Goal: Transaction & Acquisition: Purchase product/service

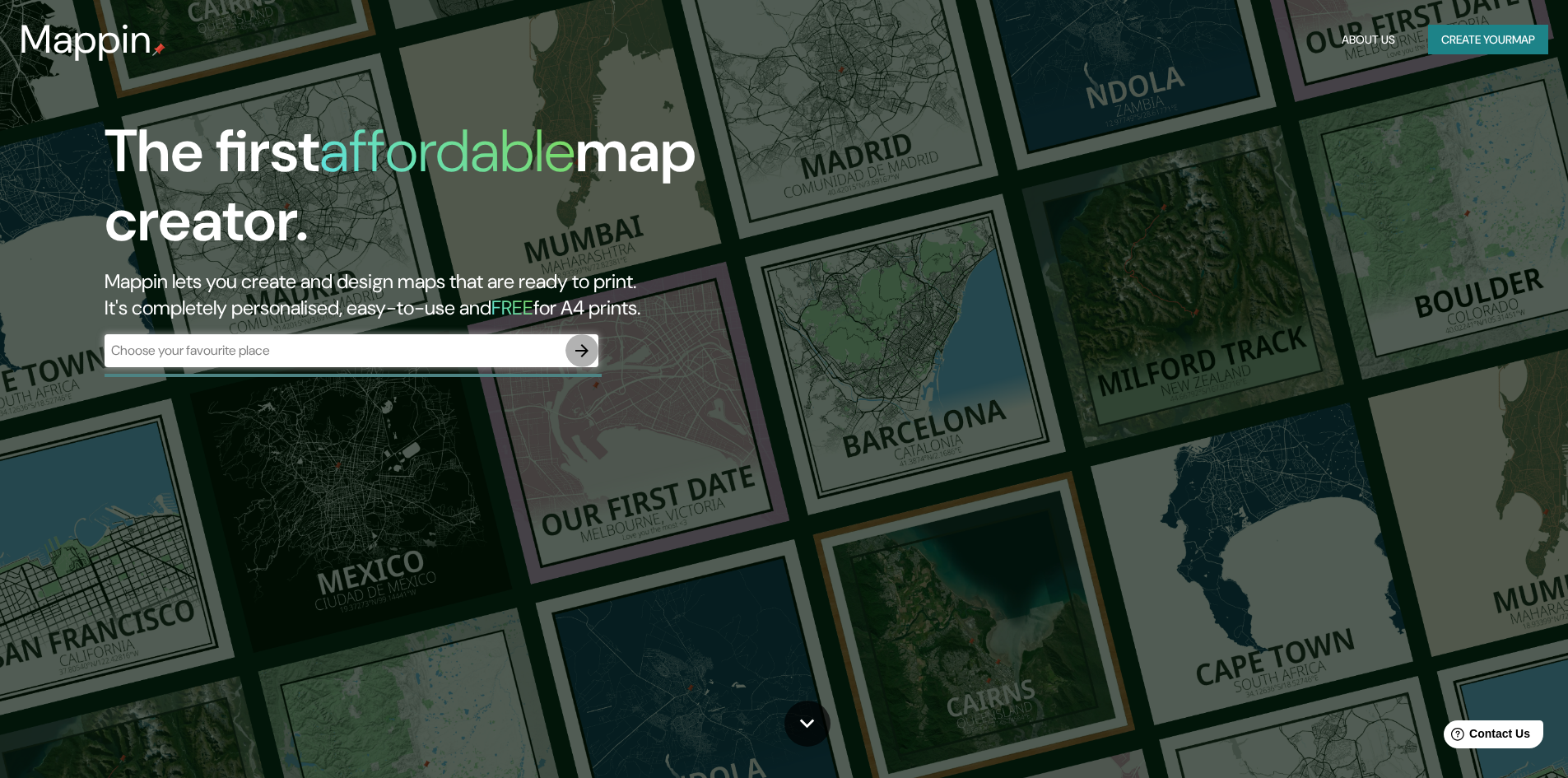
click at [586, 352] on icon "button" at bounding box center [582, 350] width 13 height 13
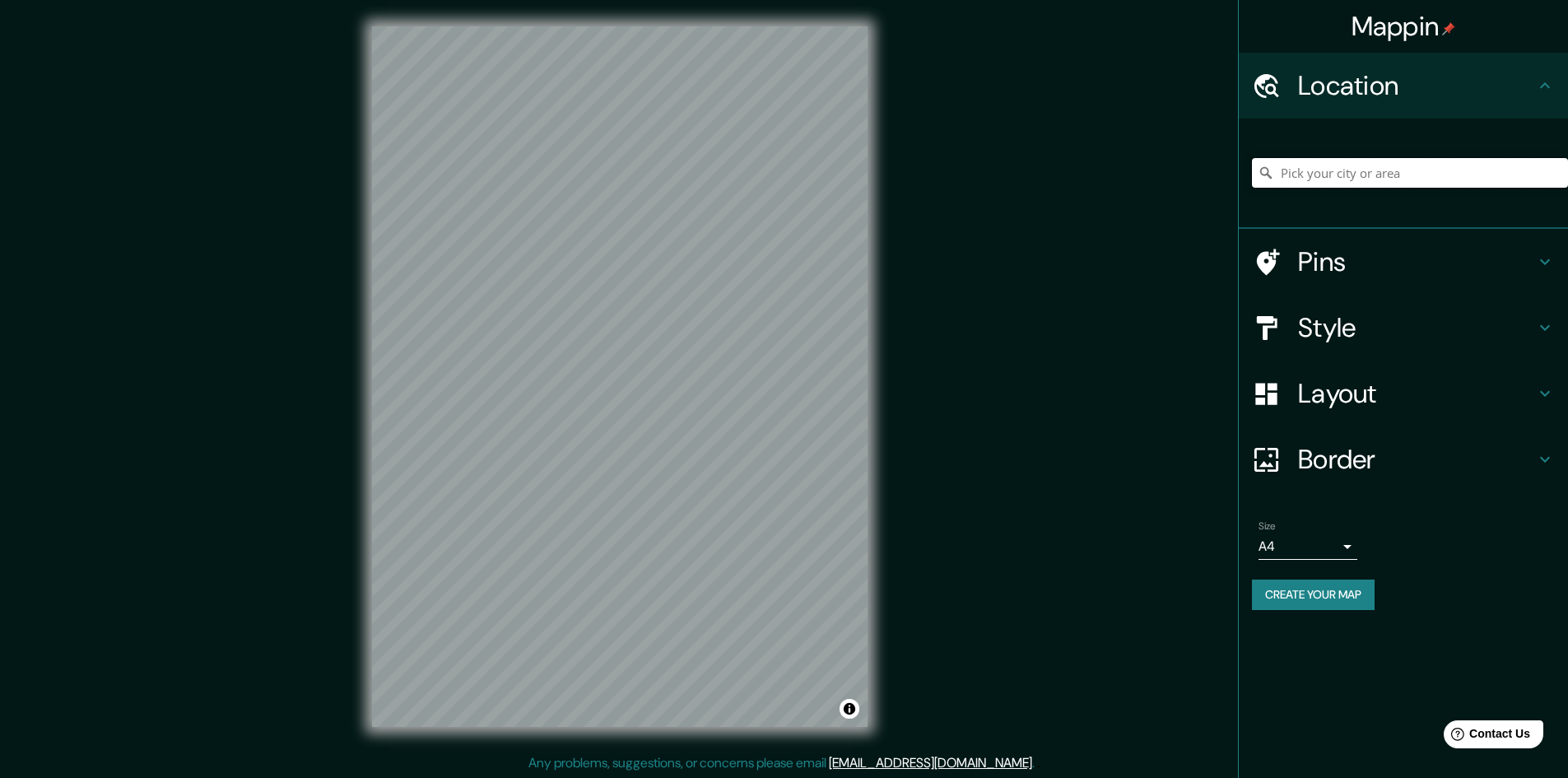
click at [1356, 176] on input "Pick your city or area" at bounding box center [1410, 173] width 316 height 29
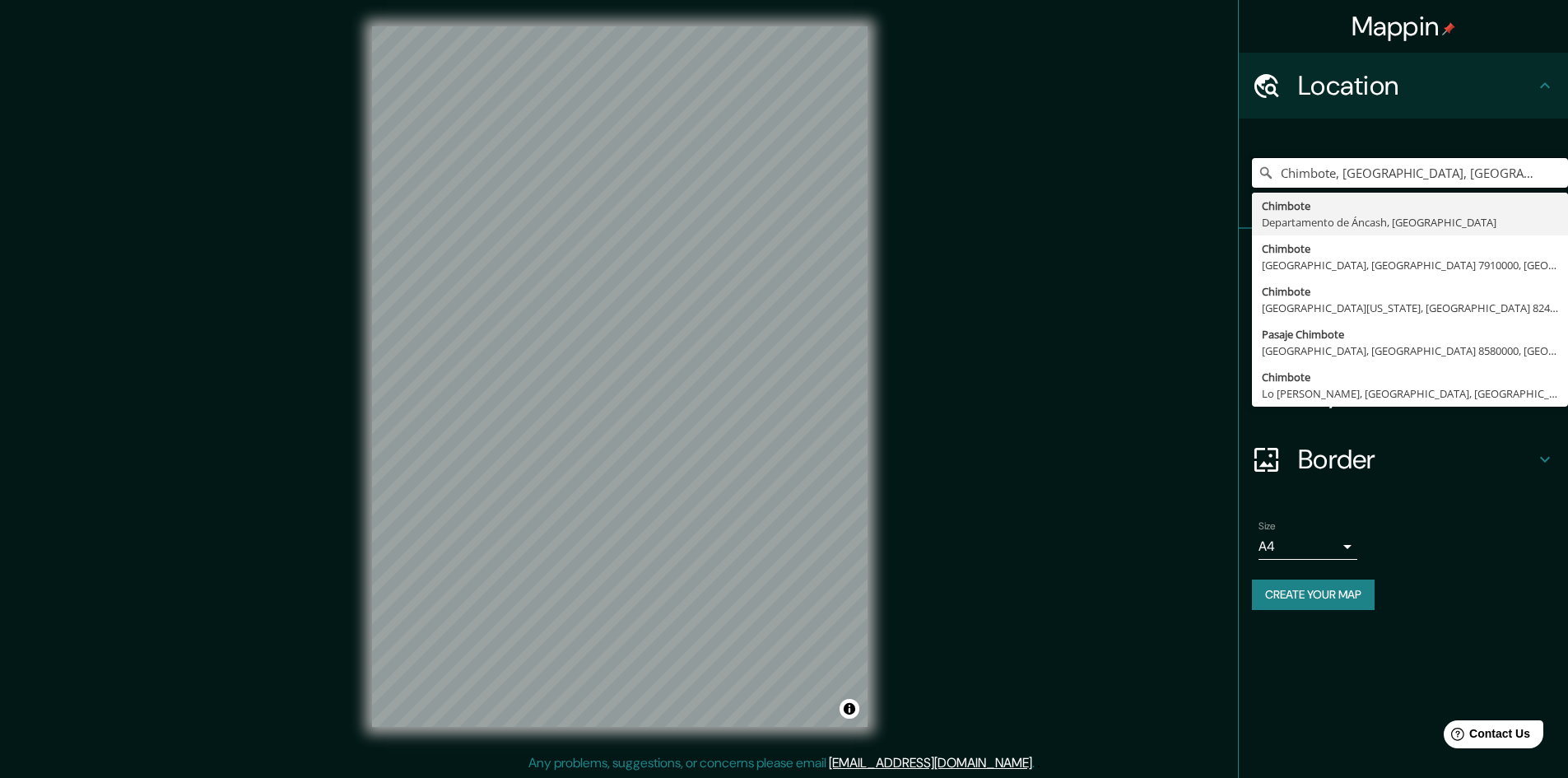
type input "Chimbote, [GEOGRAPHIC_DATA], [GEOGRAPHIC_DATA]"
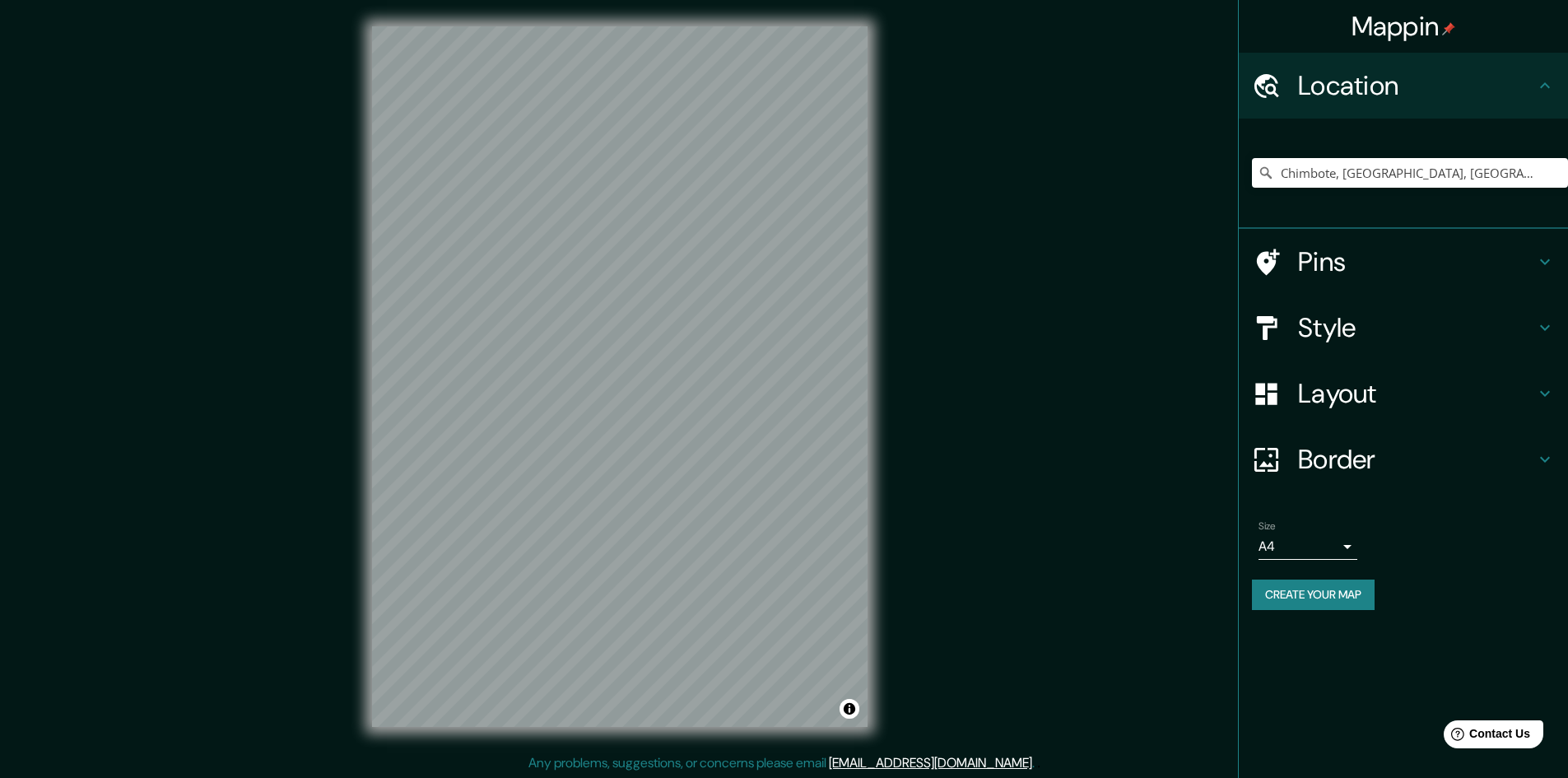
click at [1346, 335] on h4 "Style" at bounding box center [1416, 327] width 237 height 33
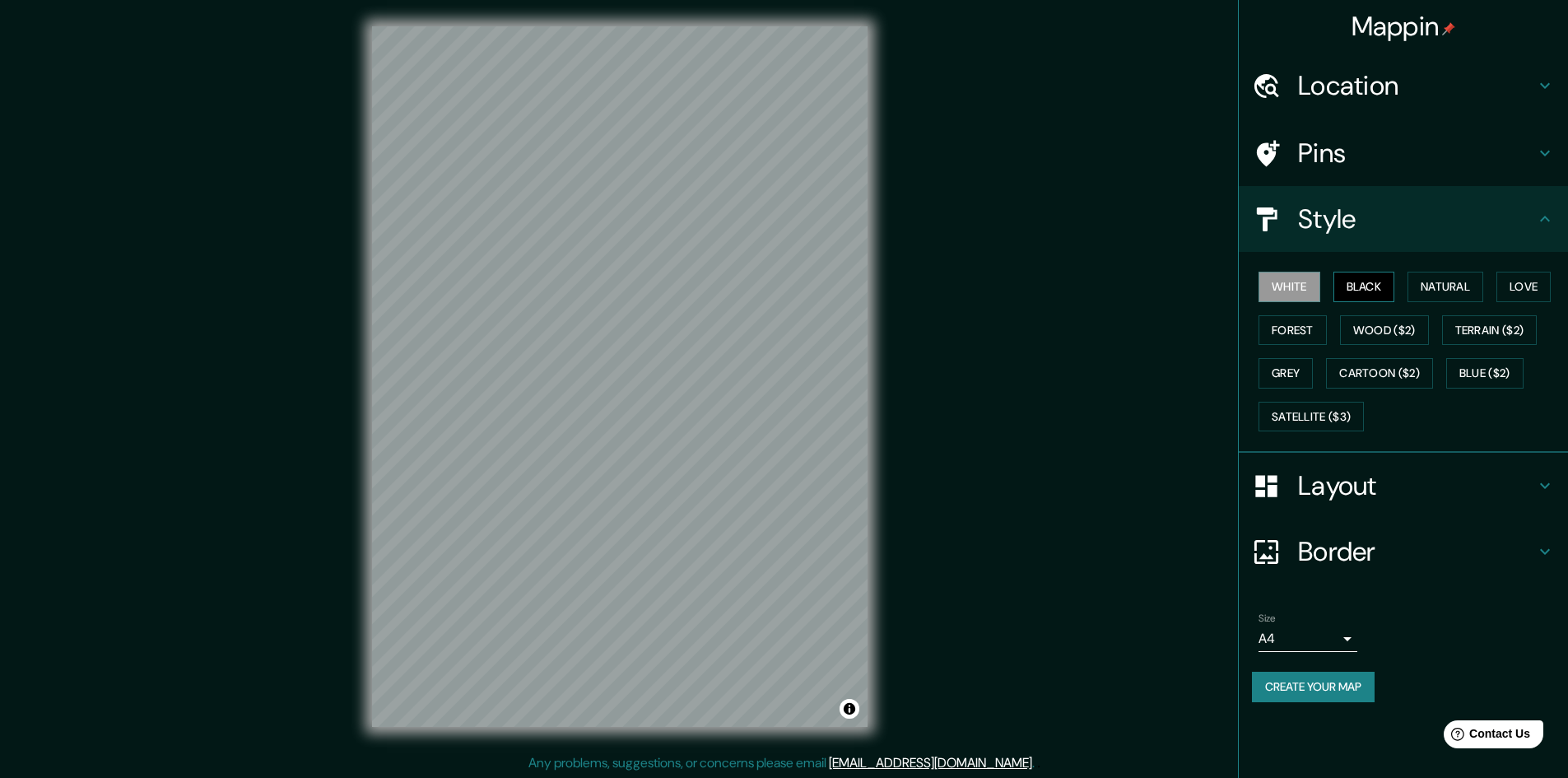
click at [1369, 289] on button "Black" at bounding box center [1364, 286] width 62 height 30
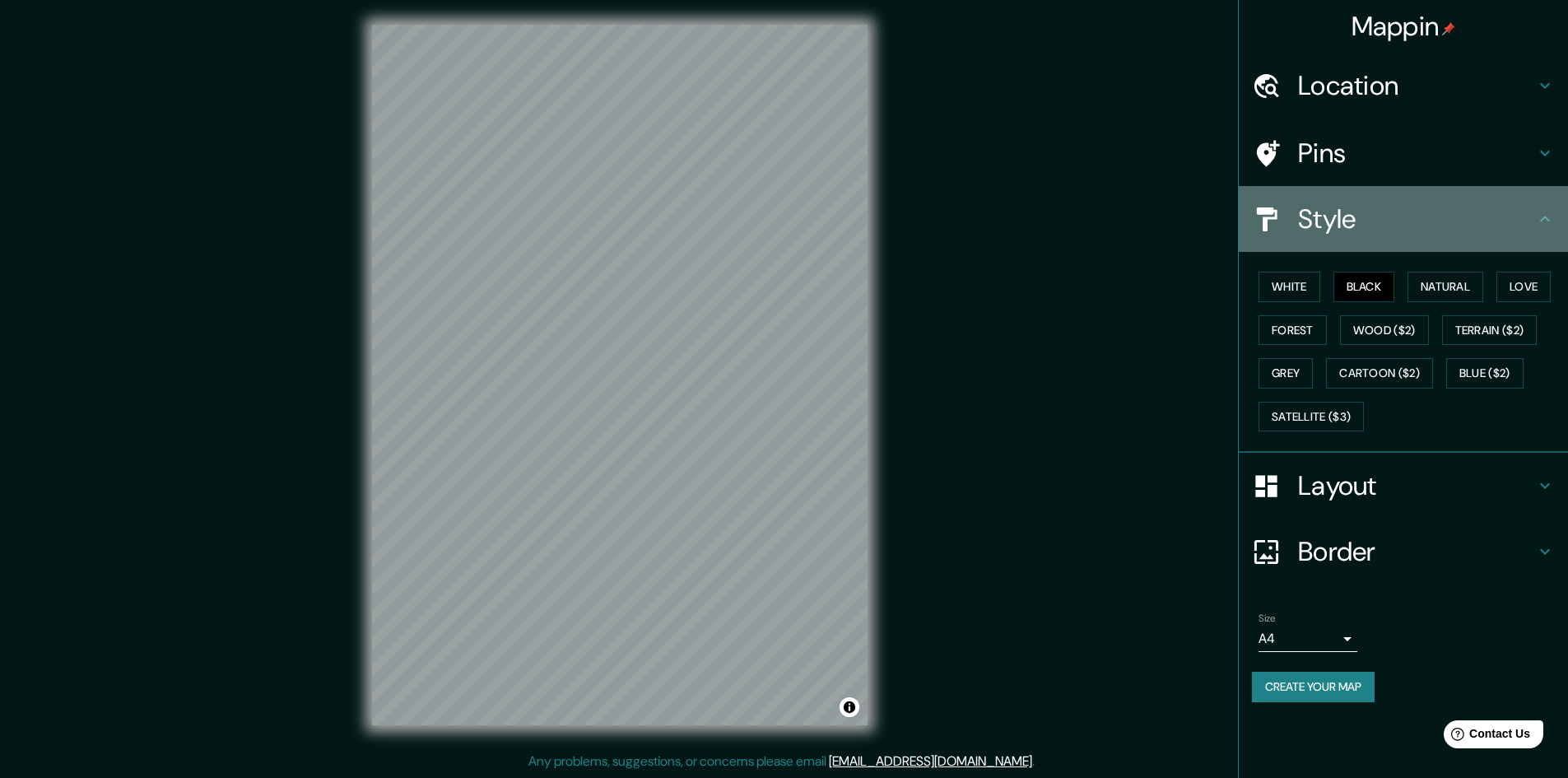
click at [1515, 201] on div "Style" at bounding box center [1403, 219] width 329 height 66
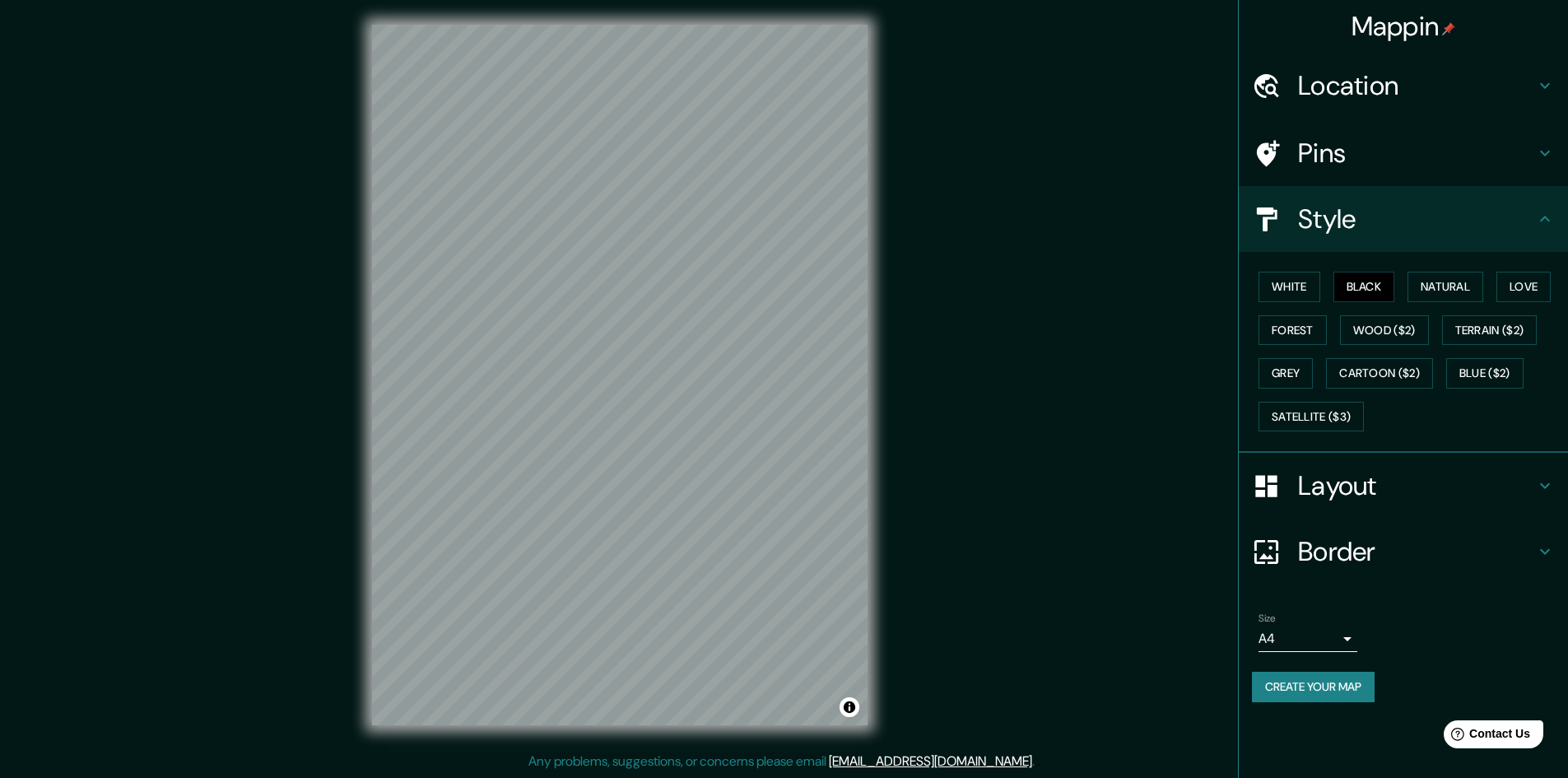
click at [1559, 214] on div "Style" at bounding box center [1403, 219] width 329 height 66
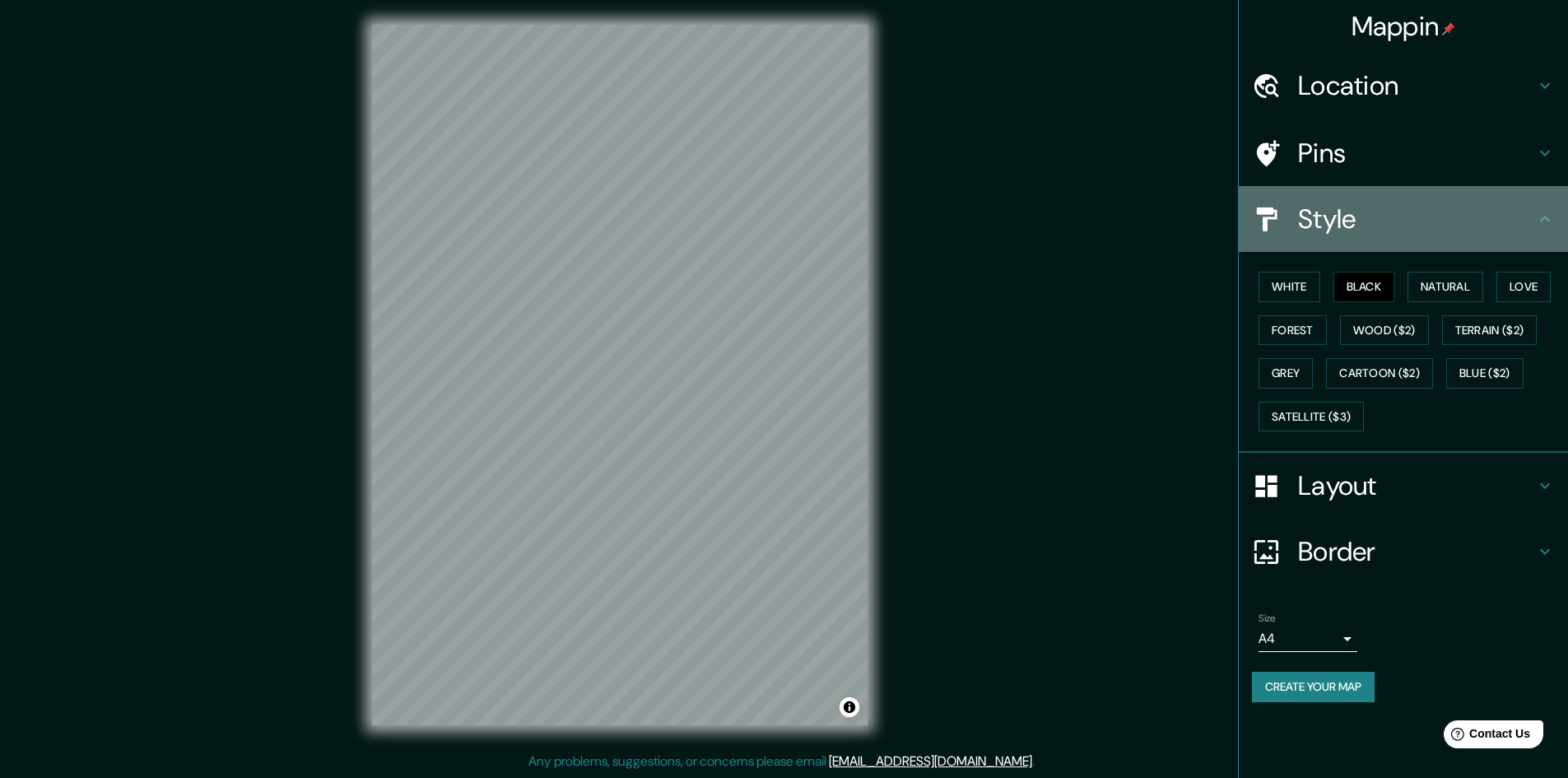
click at [1551, 217] on icon at bounding box center [1544, 218] width 19 height 19
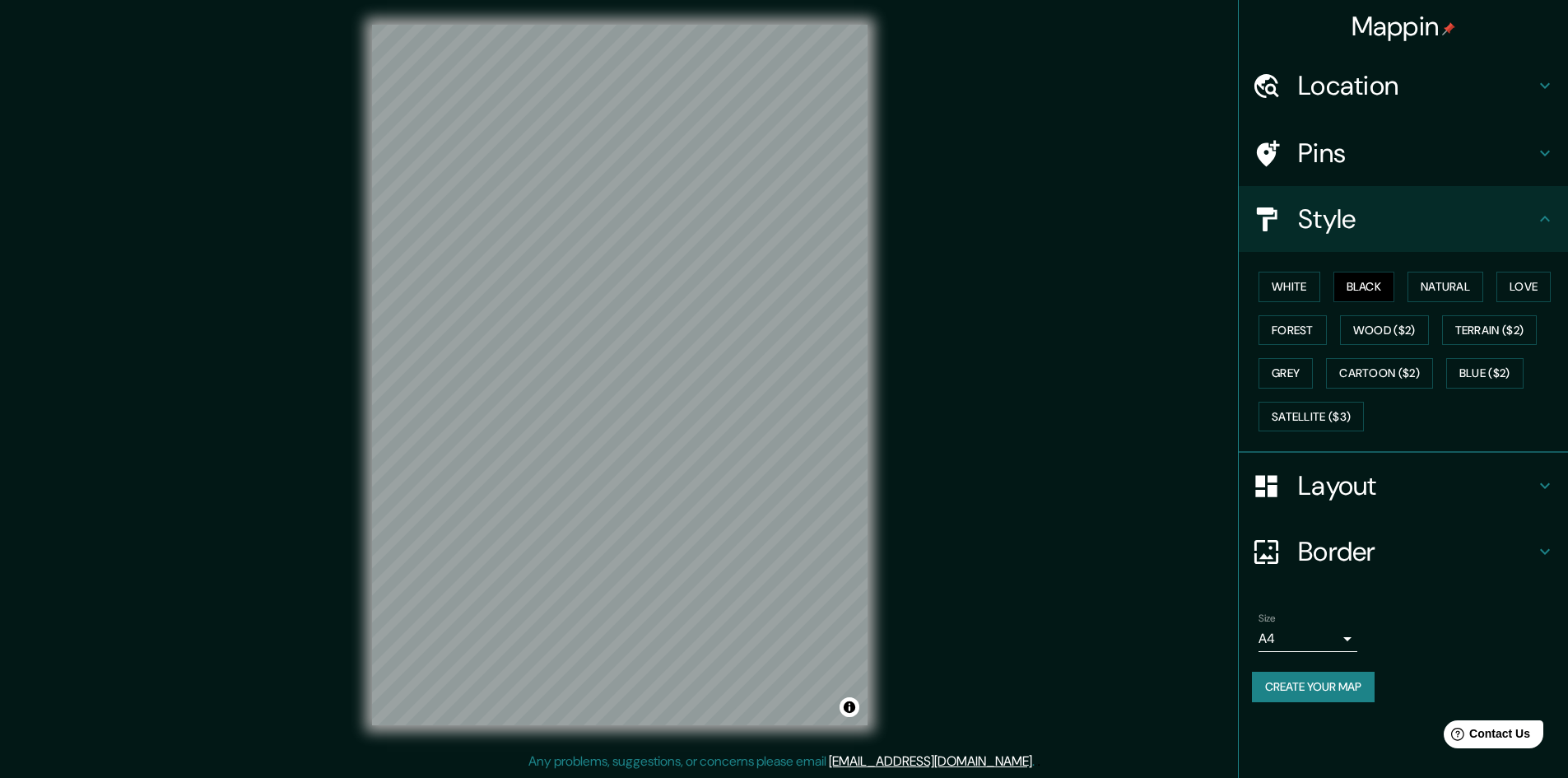
click at [1373, 563] on h4 "Border" at bounding box center [1416, 552] width 237 height 33
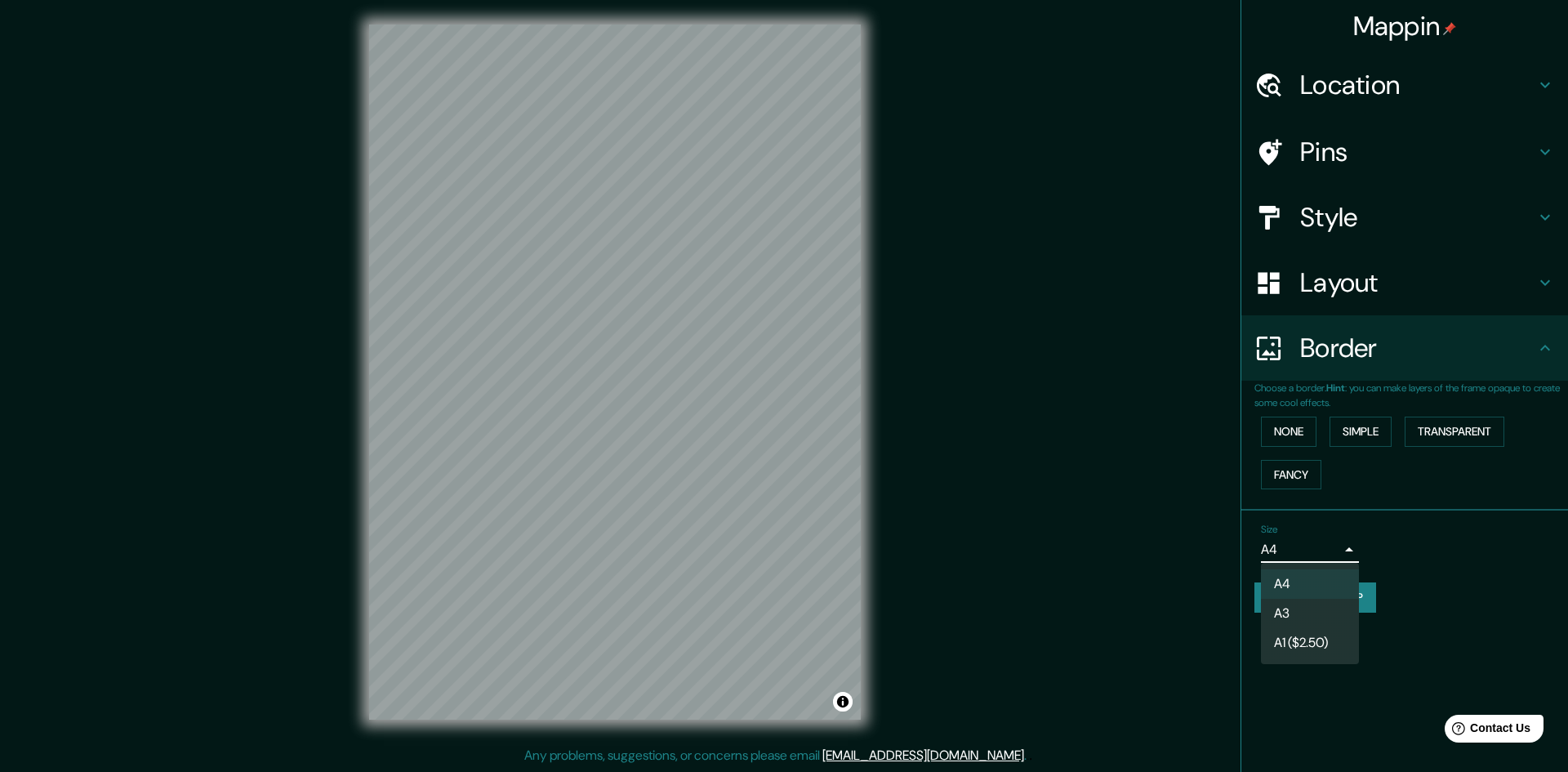
click at [1324, 550] on body "Mappin Location [GEOGRAPHIC_DATA], [GEOGRAPHIC_DATA], [GEOGRAPHIC_DATA] [GEOGRA…" at bounding box center [784, 384] width 1568 height 772
click at [1293, 610] on li "A3" at bounding box center [1310, 613] width 98 height 29
type input "a4"
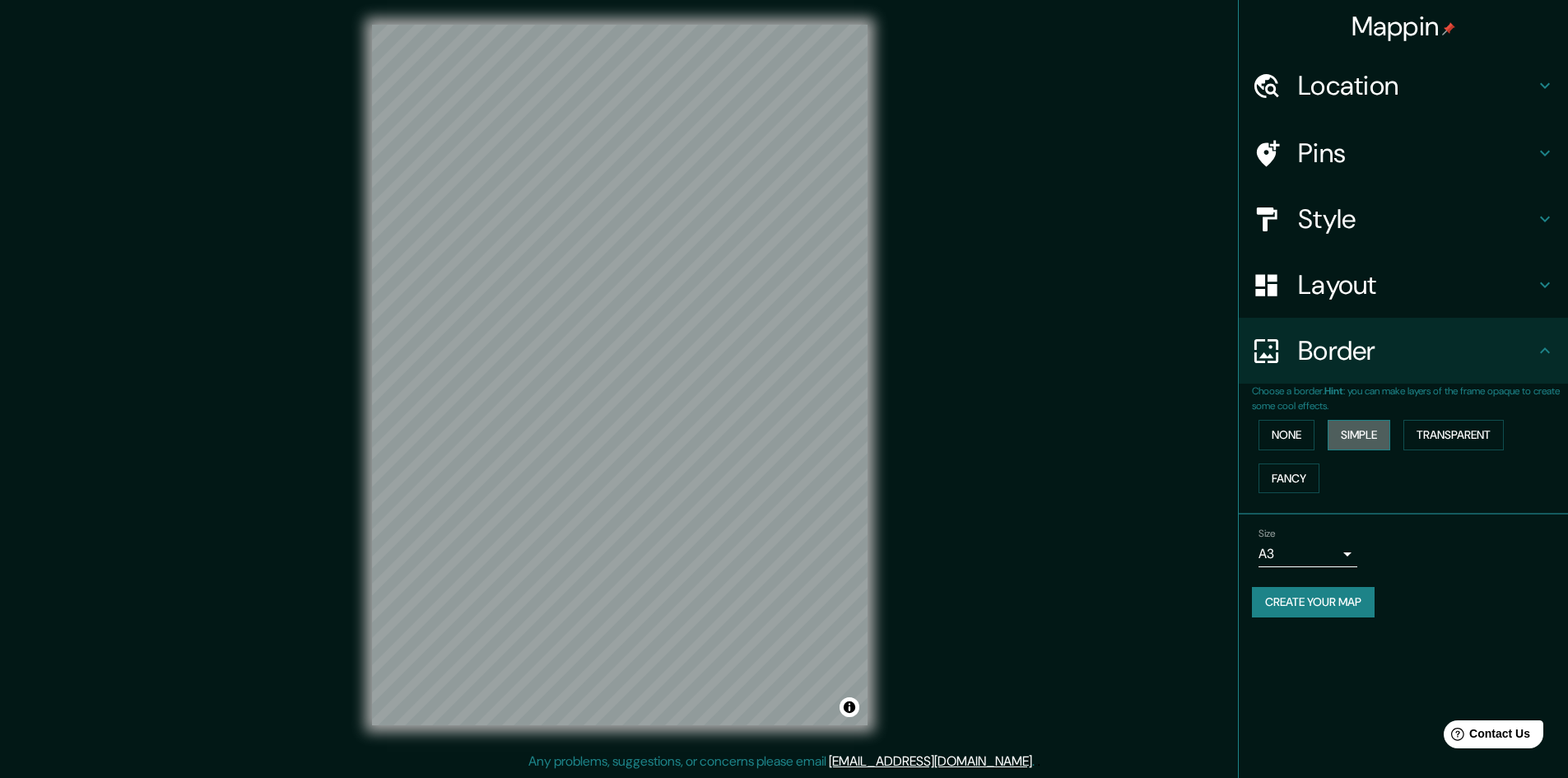
click at [1357, 430] on button "Simple" at bounding box center [1358, 435] width 62 height 30
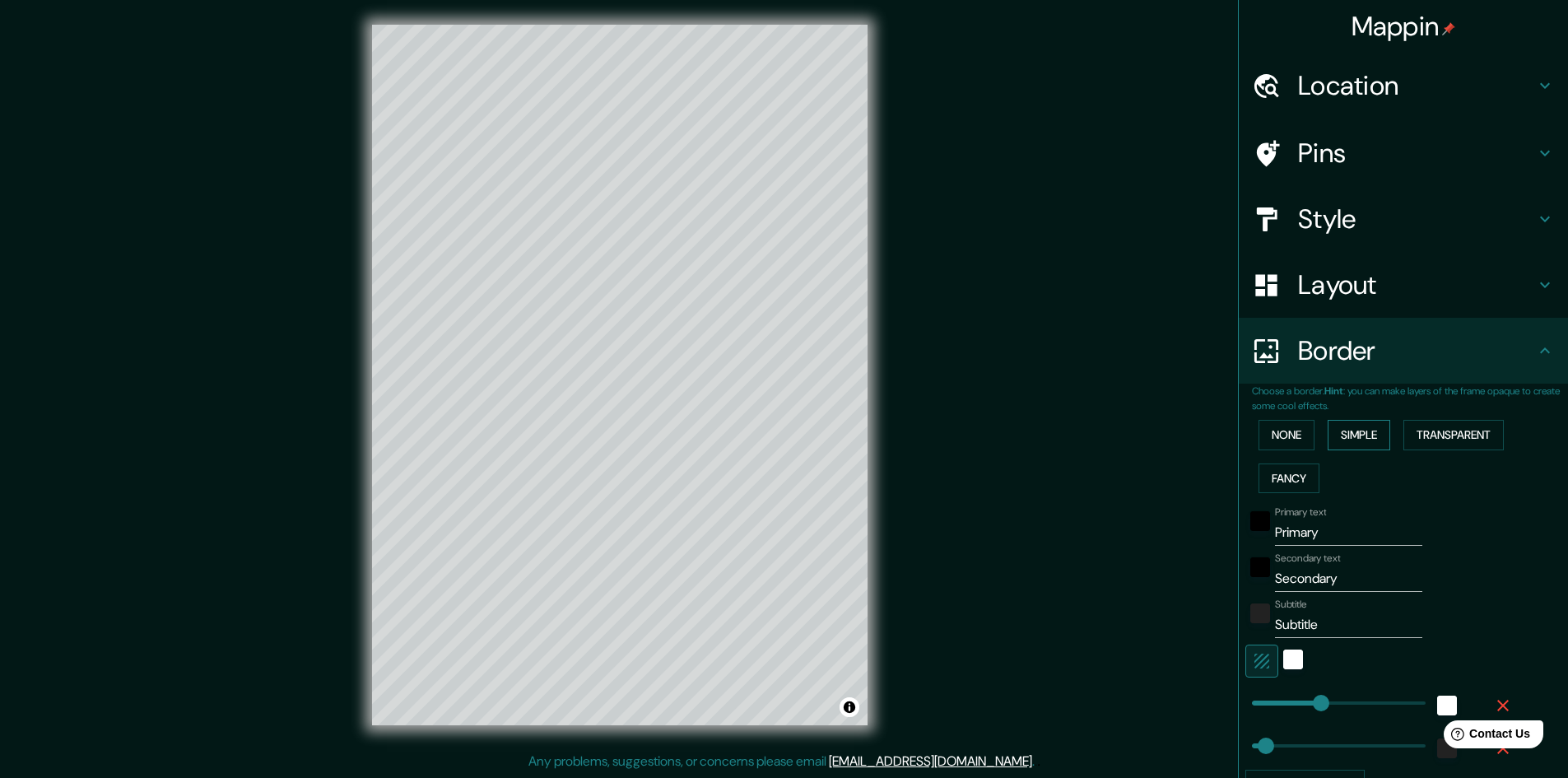
click at [1357, 430] on button "Simple" at bounding box center [1358, 435] width 62 height 30
type input "241"
type input "48"
click at [1301, 429] on button "None" at bounding box center [1286, 435] width 56 height 30
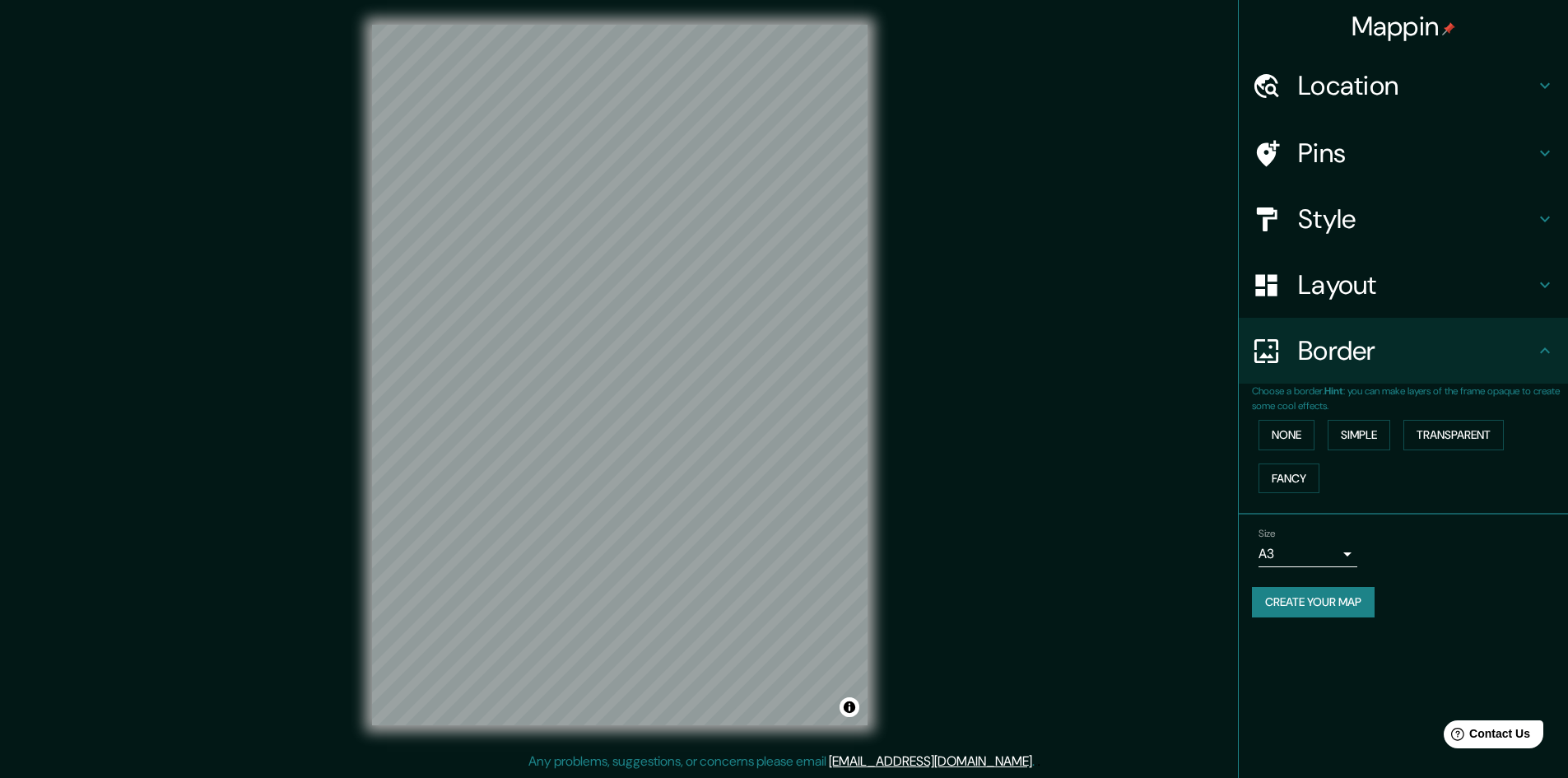
click at [1542, 356] on icon at bounding box center [1544, 350] width 19 height 19
click at [1549, 280] on icon at bounding box center [1544, 284] width 19 height 19
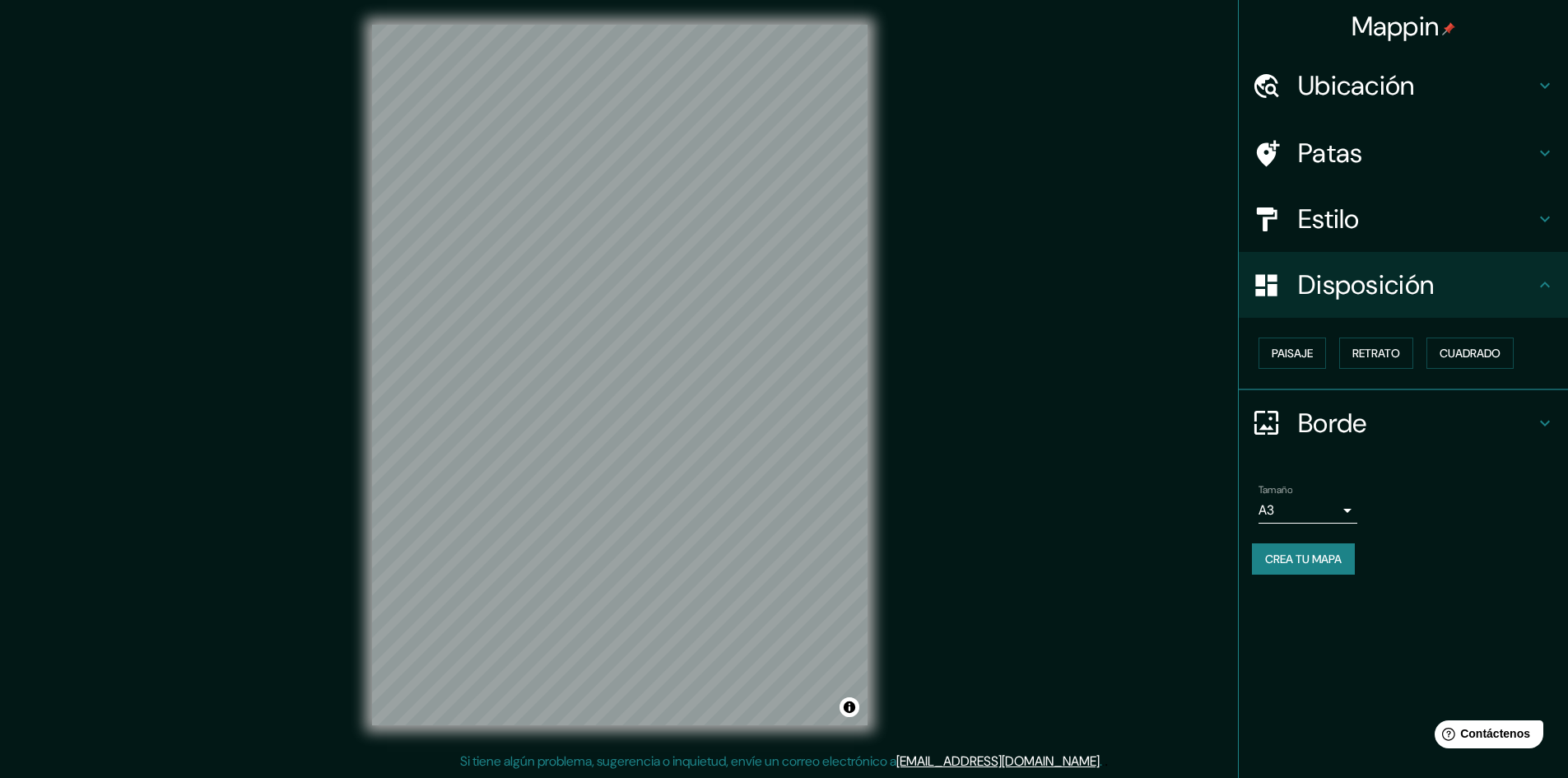
click at [1070, 271] on div "Mappin Ubicación Chimbote, [GEOGRAPHIC_DATA], [GEOGRAPHIC_DATA] [GEOGRAPHIC_DAT…" at bounding box center [784, 388] width 1568 height 780
click at [1483, 349] on font "Cuadrado" at bounding box center [1470, 353] width 61 height 15
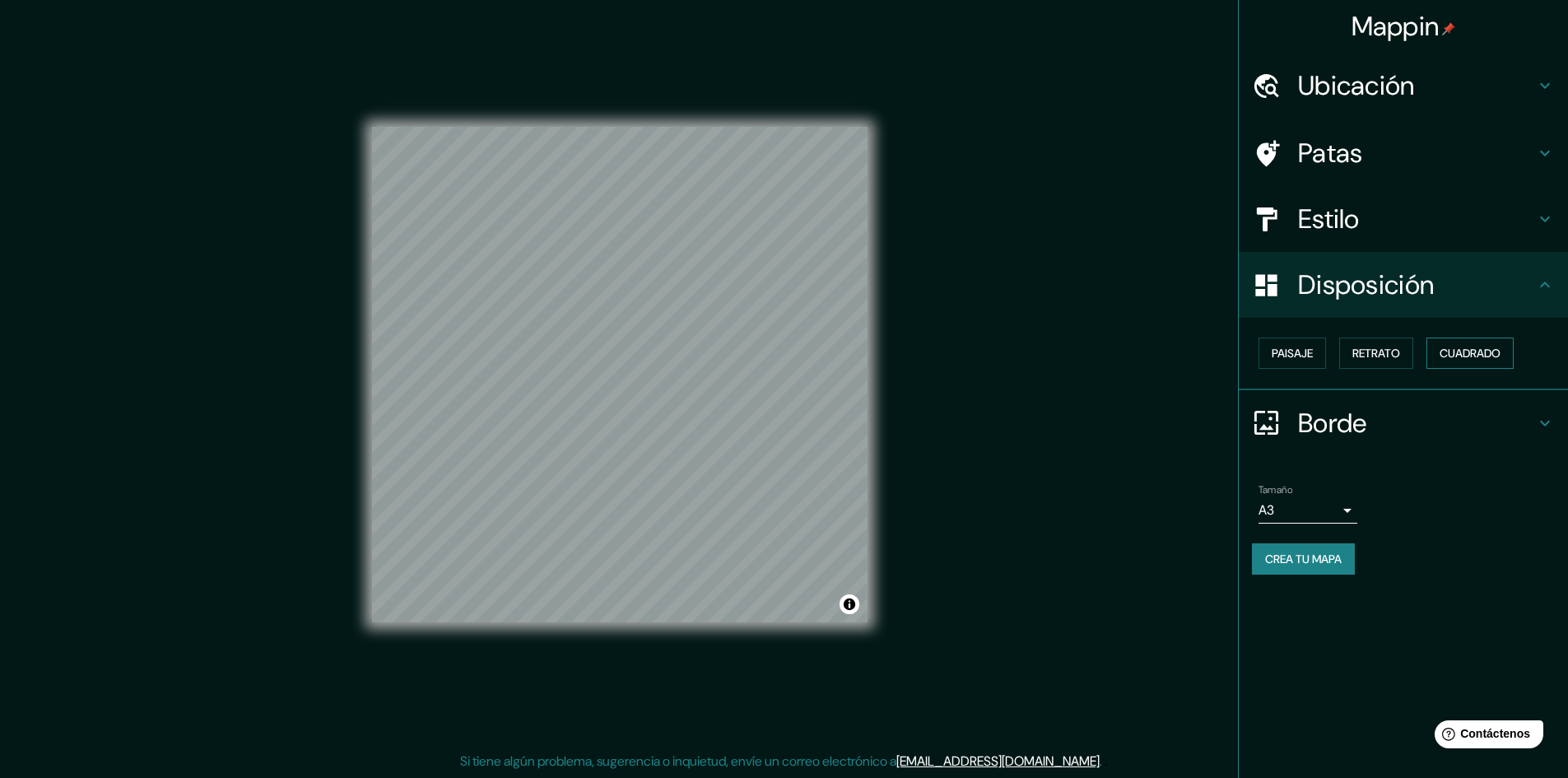
click at [1483, 349] on font "Cuadrado" at bounding box center [1470, 353] width 61 height 15
click at [1293, 350] on font "Paisaje" at bounding box center [1291, 353] width 41 height 15
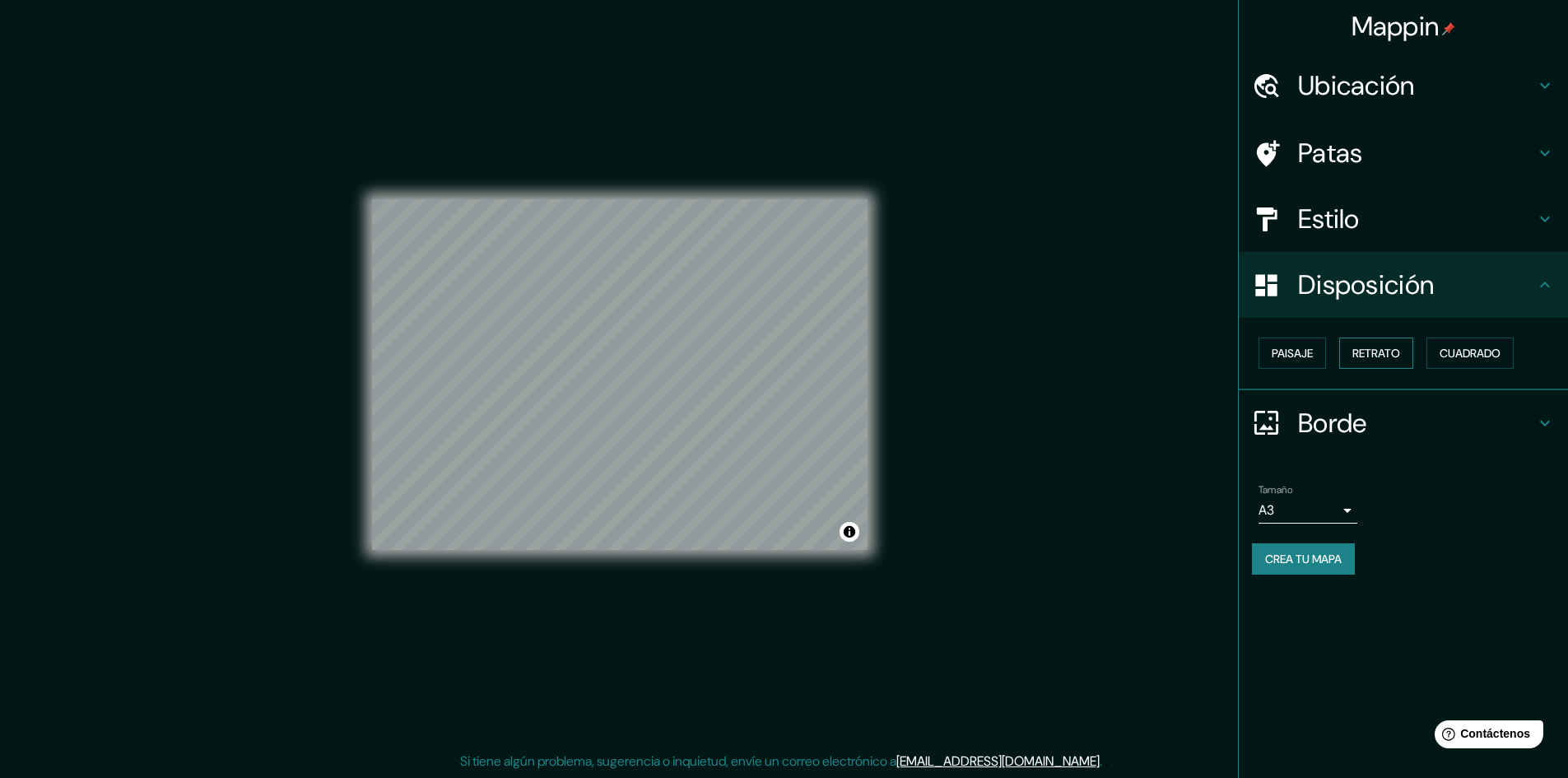
click at [1371, 348] on font "Retrato" at bounding box center [1376, 353] width 48 height 15
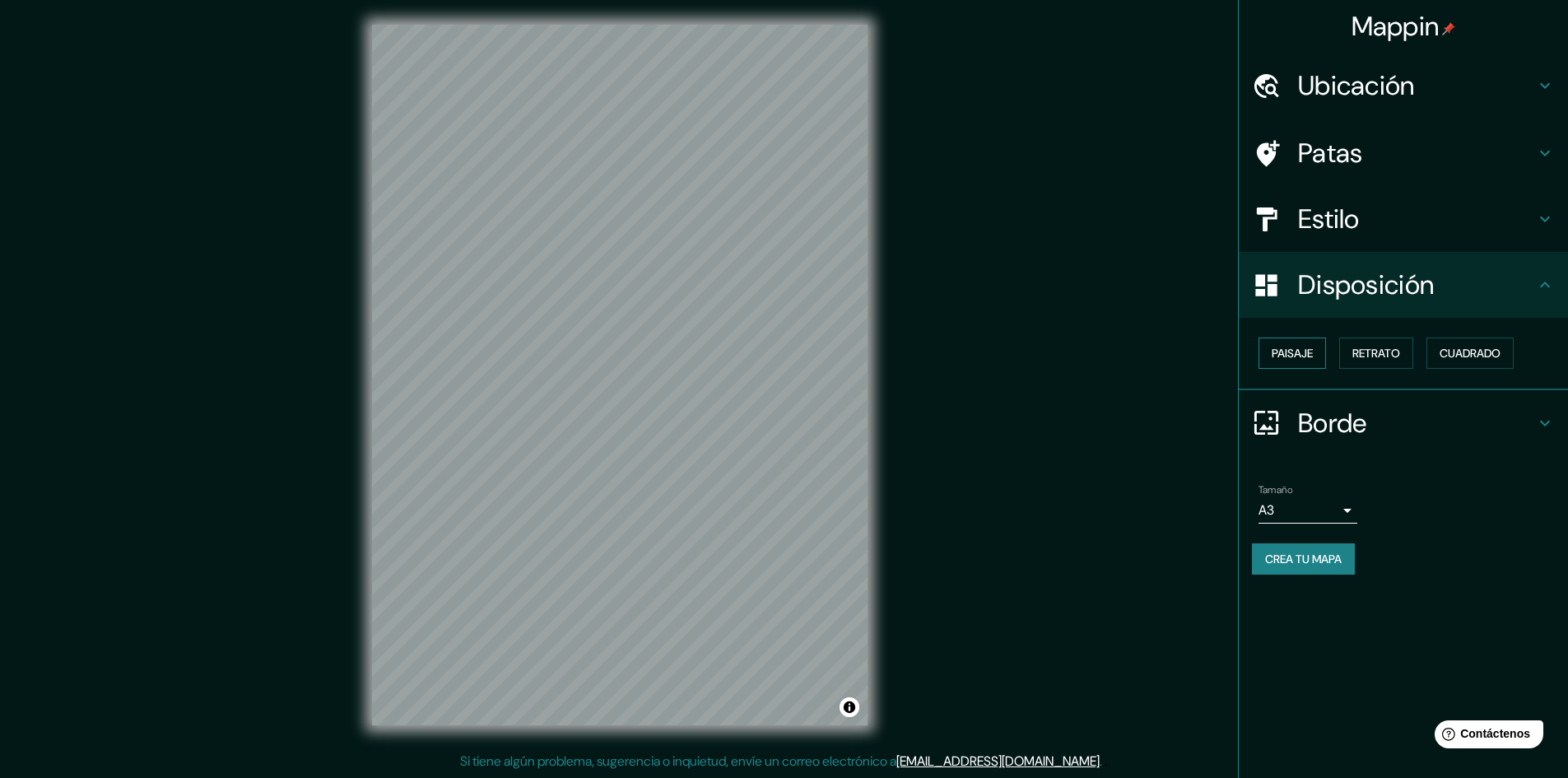
click at [1281, 354] on font "Paisaje" at bounding box center [1291, 353] width 41 height 15
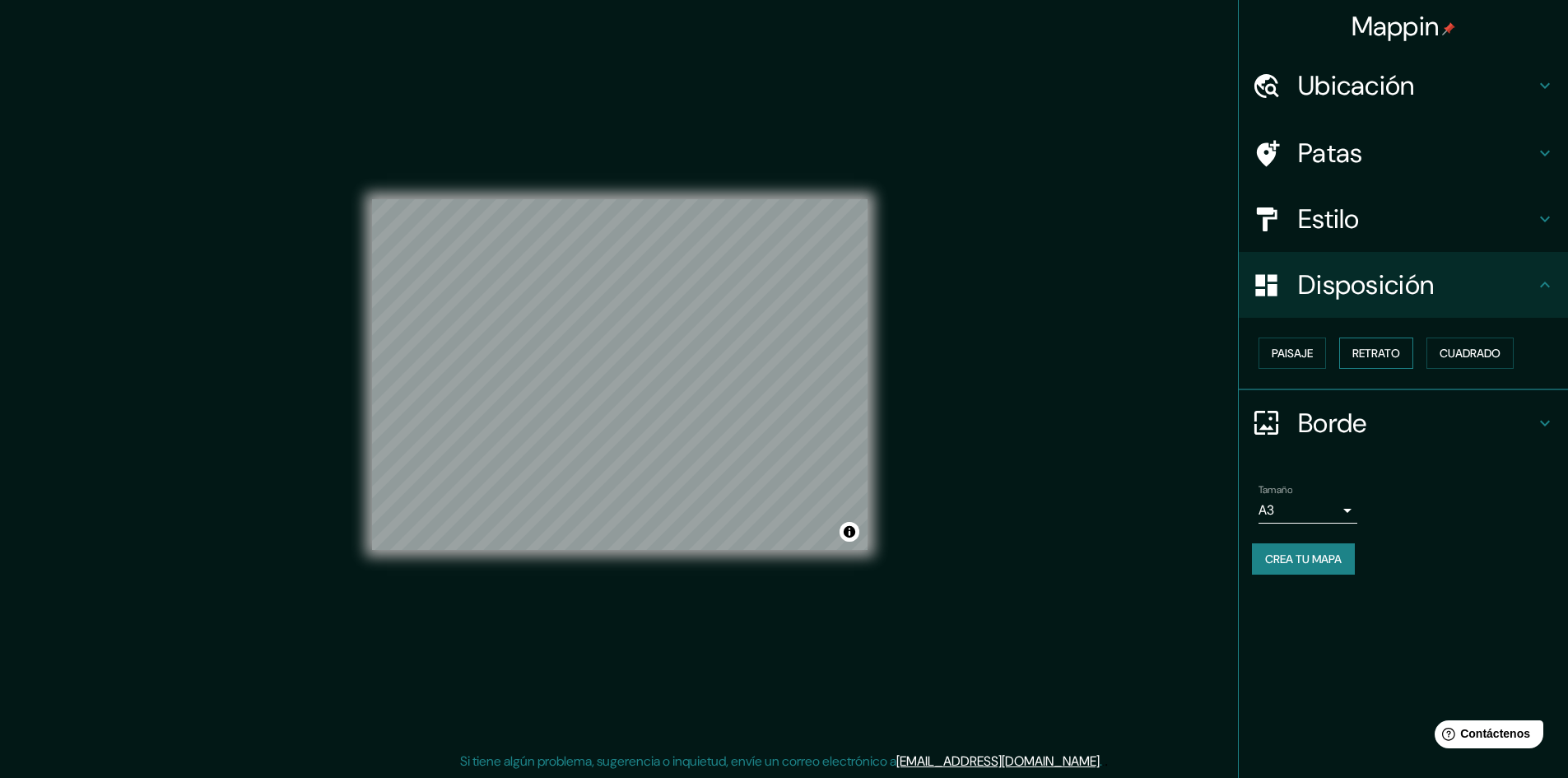
click at [1369, 350] on font "Retrato" at bounding box center [1376, 353] width 48 height 15
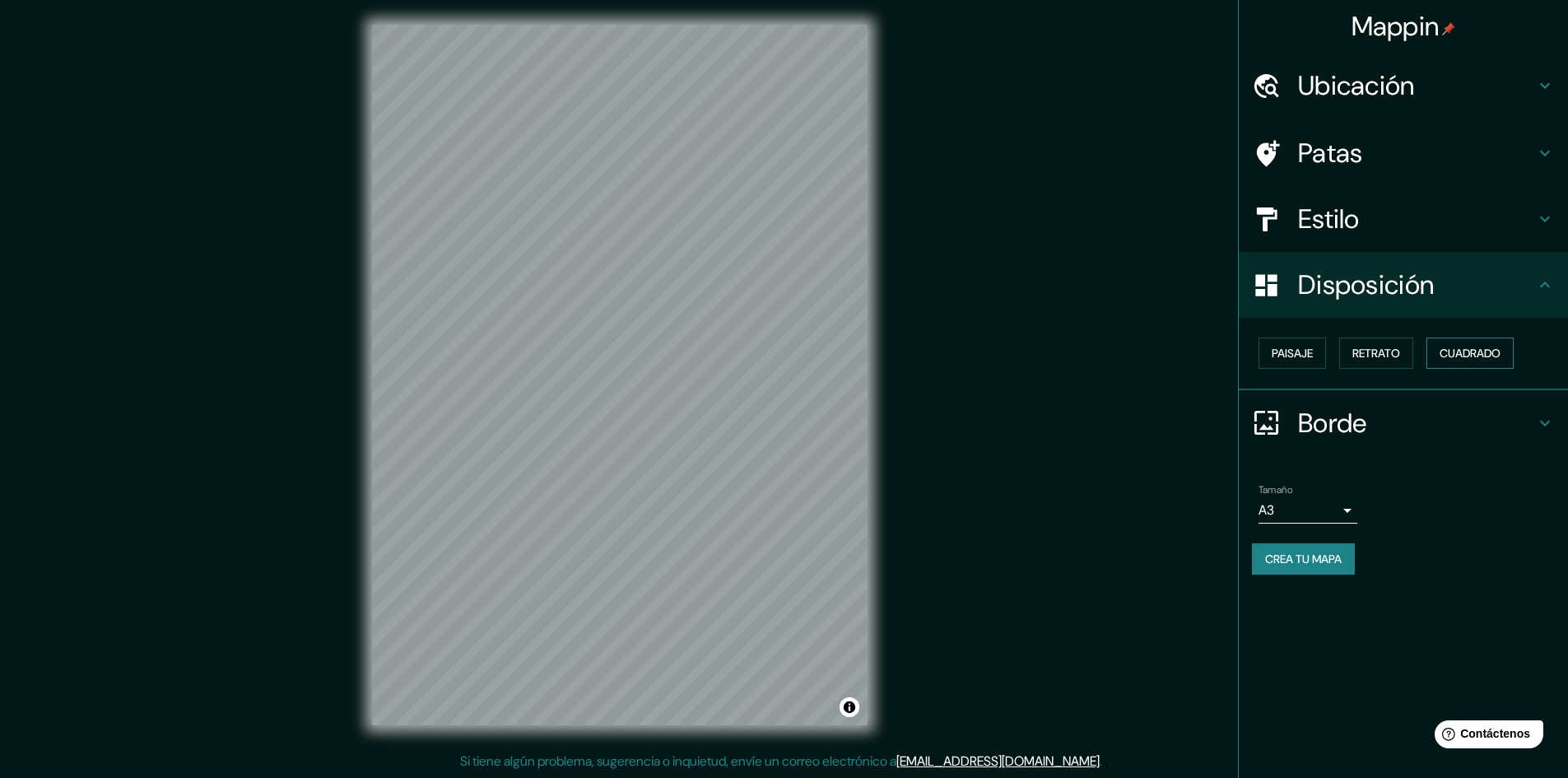
click at [1435, 348] on button "Cuadrado" at bounding box center [1470, 353] width 87 height 31
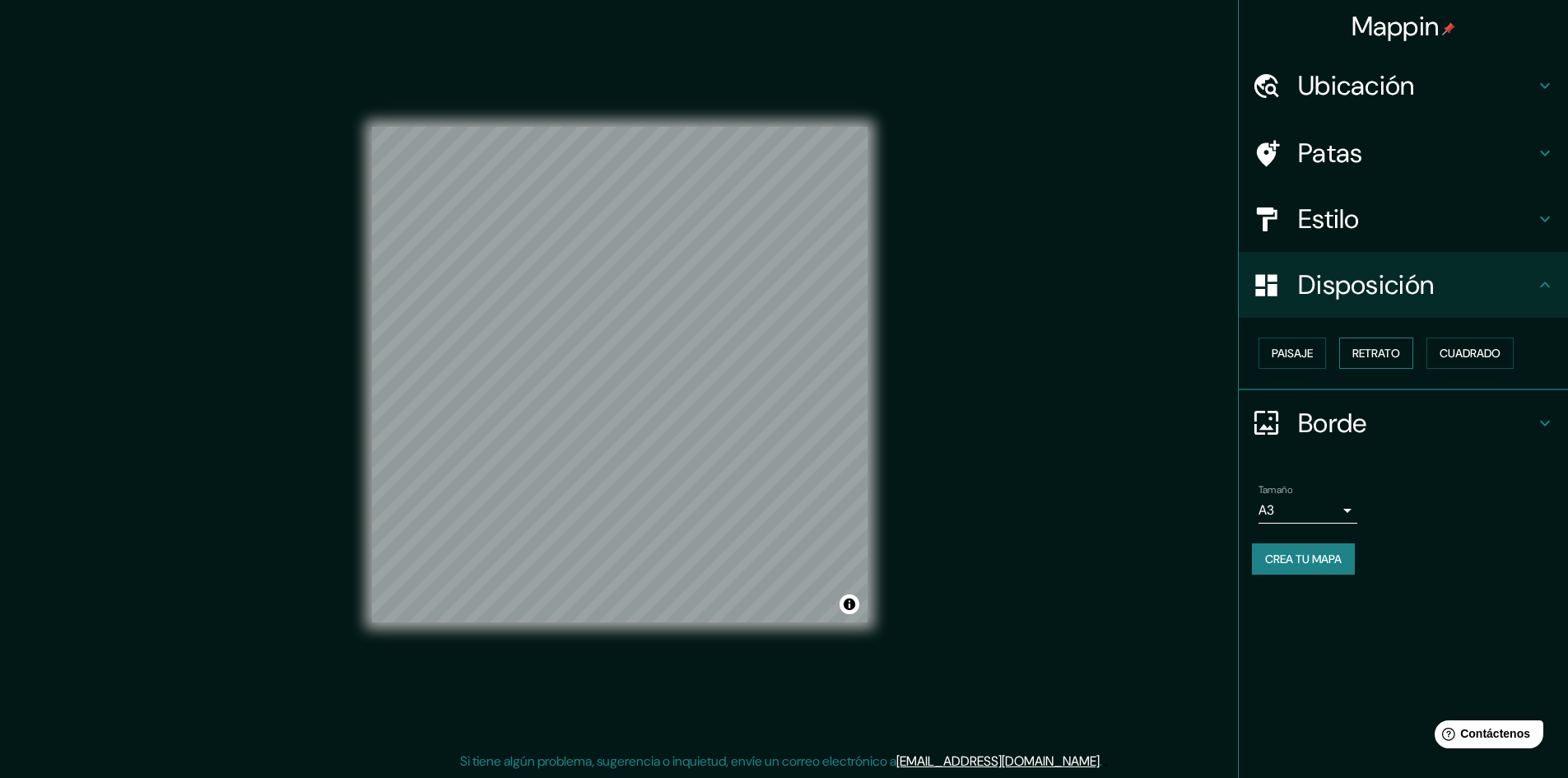
click at [1347, 357] on button "Retrato" at bounding box center [1376, 353] width 74 height 31
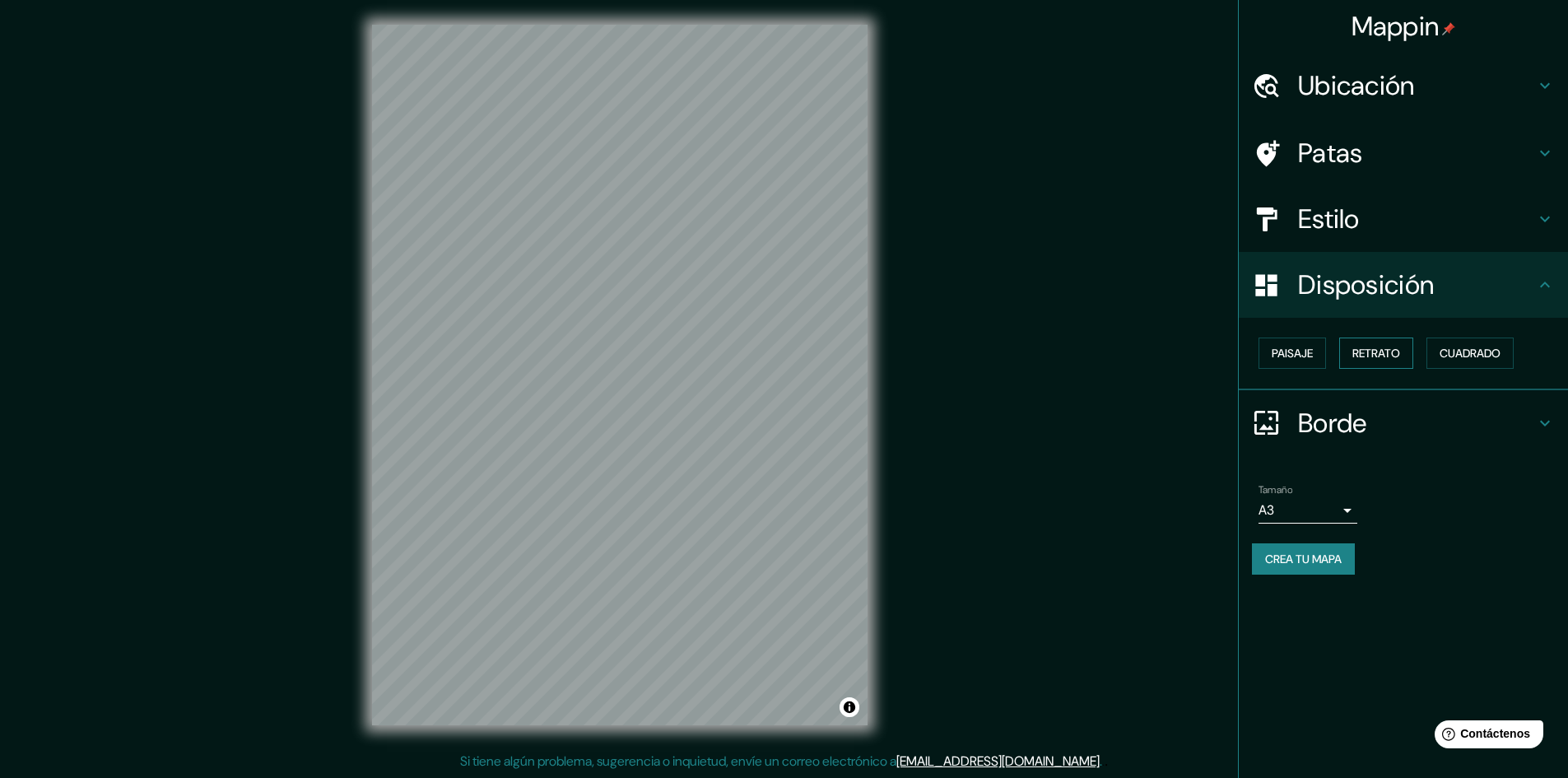
click at [1364, 352] on font "Retrato" at bounding box center [1376, 353] width 48 height 15
click at [1287, 350] on font "Paisaje" at bounding box center [1291, 353] width 41 height 15
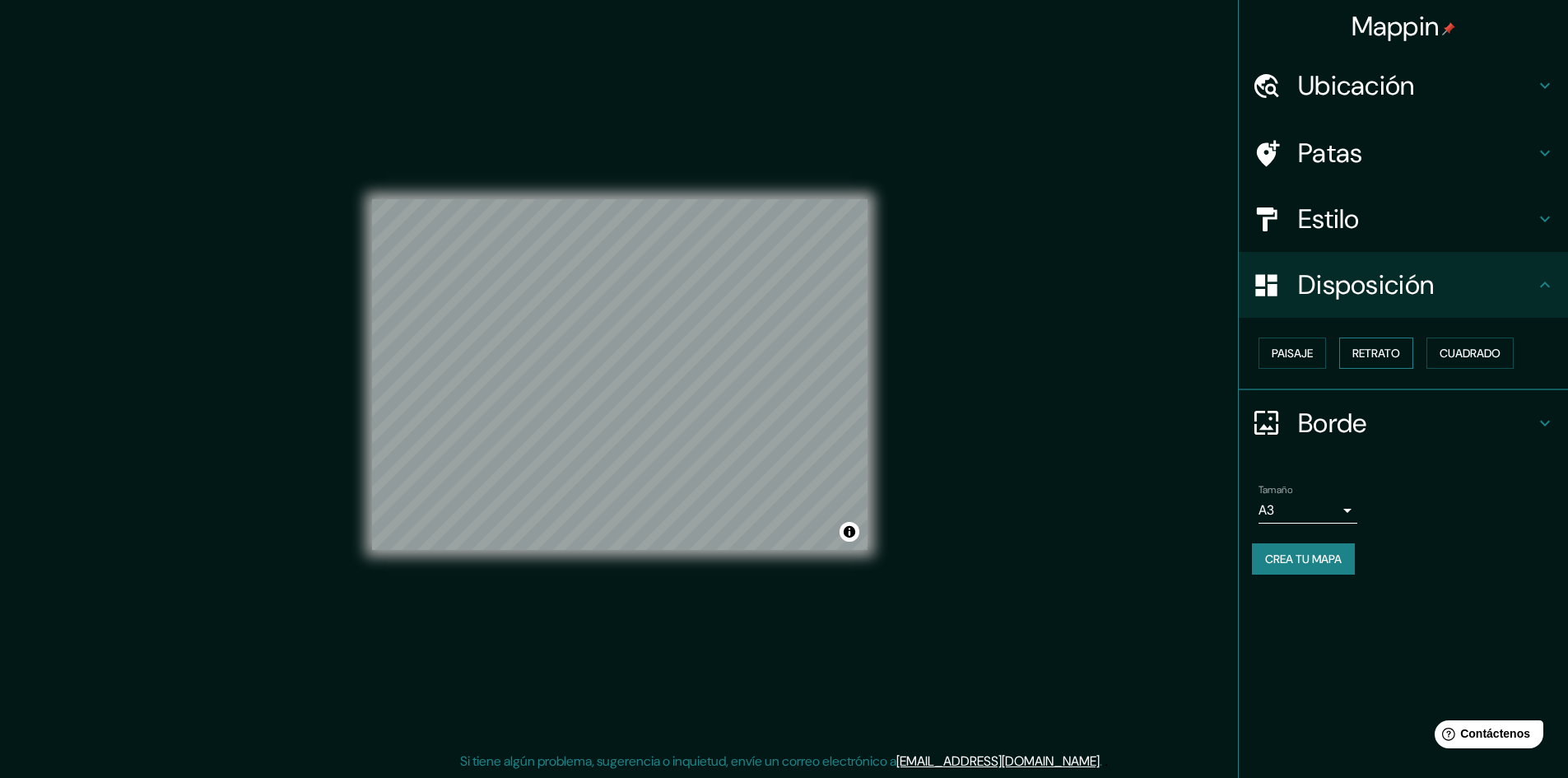
click at [1346, 350] on button "Retrato" at bounding box center [1376, 353] width 74 height 31
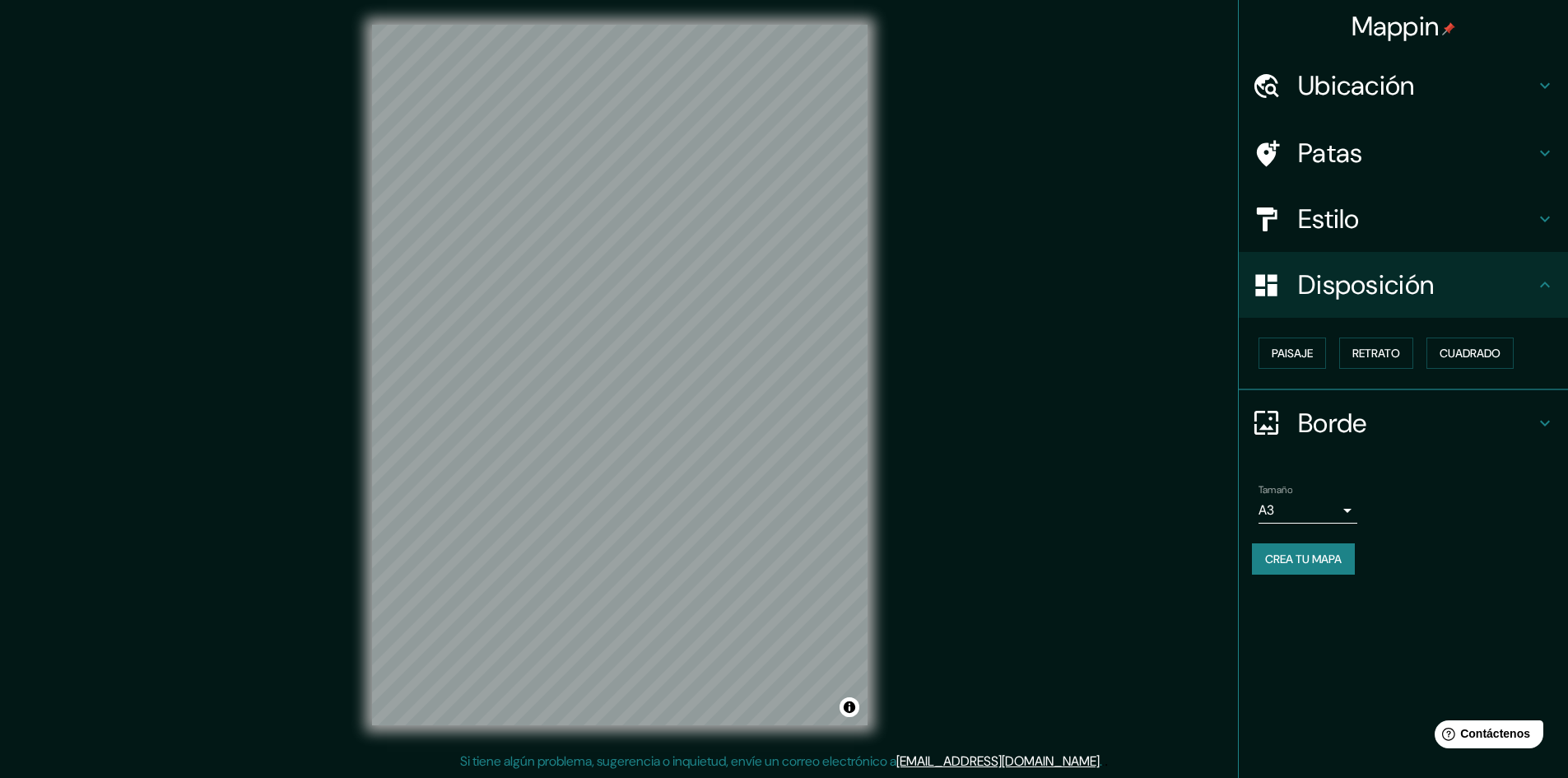
scroll to position [0, 0]
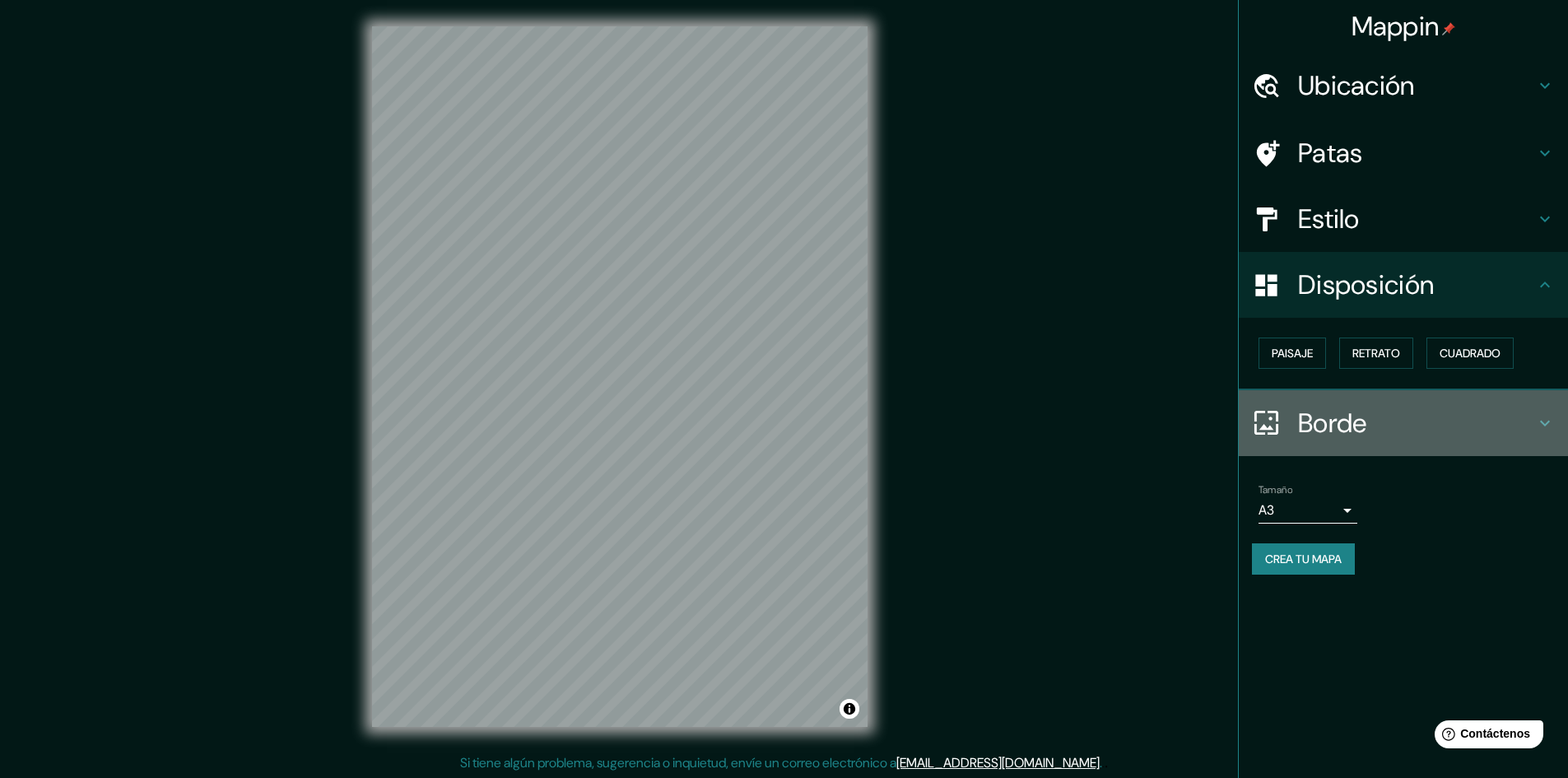
click at [1341, 430] on font "Borde" at bounding box center [1332, 423] width 69 height 35
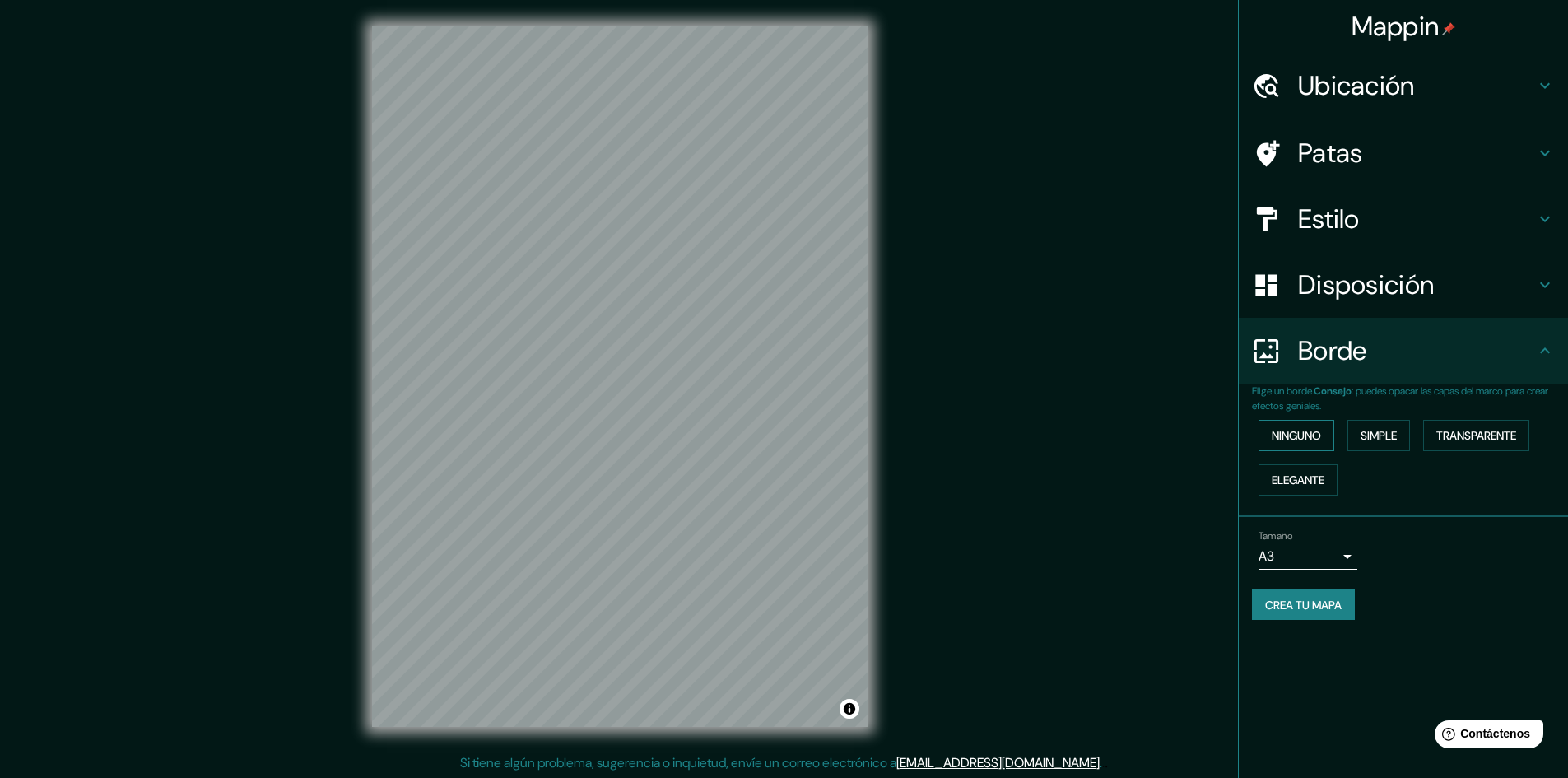
click at [1319, 437] on font "Ninguno" at bounding box center [1296, 436] width 50 height 15
click at [1381, 438] on font "Simple" at bounding box center [1378, 436] width 36 height 15
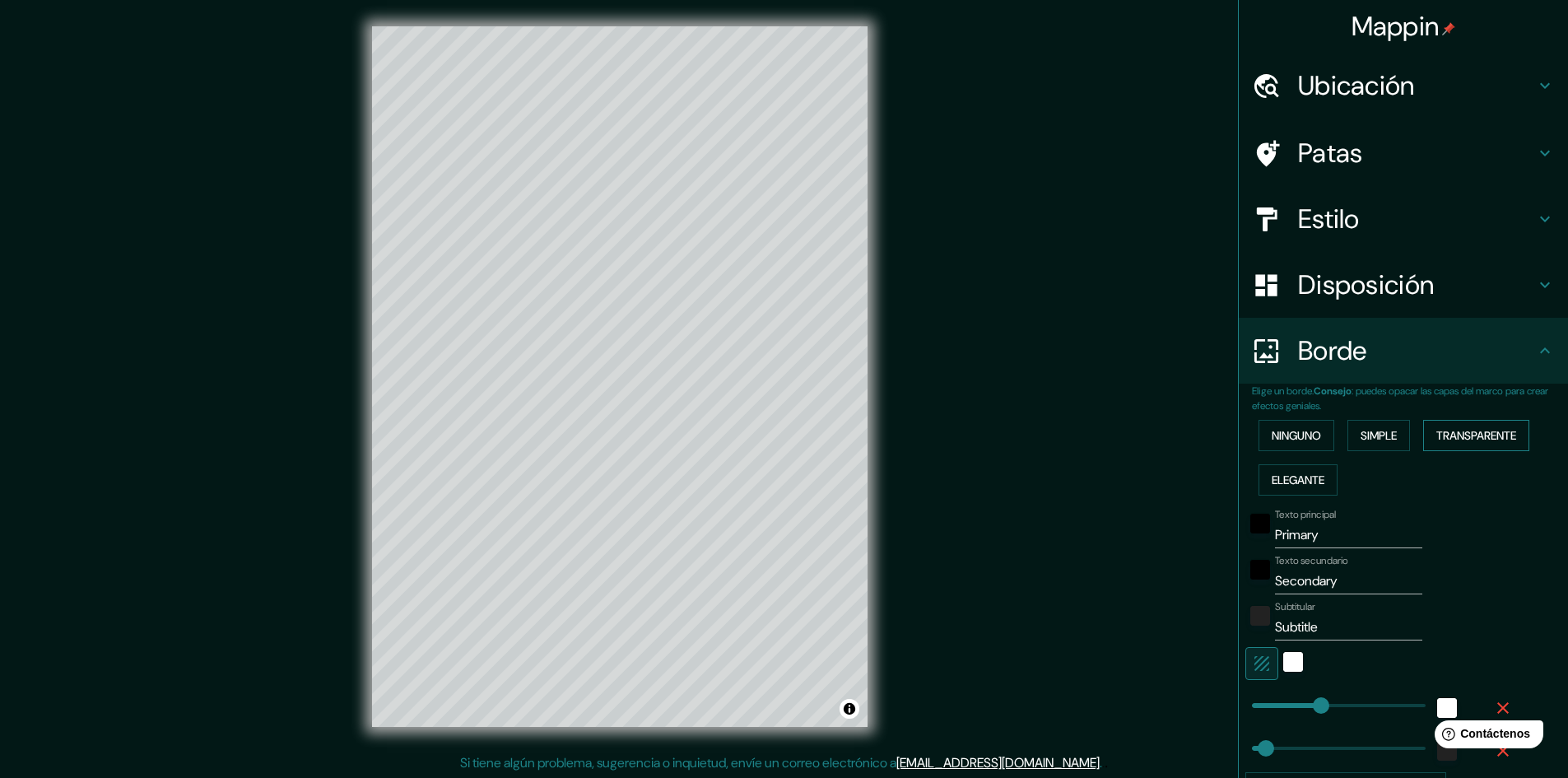
click at [1469, 430] on font "Transparente" at bounding box center [1475, 436] width 80 height 15
click at [1290, 488] on font "Elegante" at bounding box center [1297, 479] width 52 height 21
click at [1291, 429] on font "Ninguno" at bounding box center [1296, 436] width 50 height 15
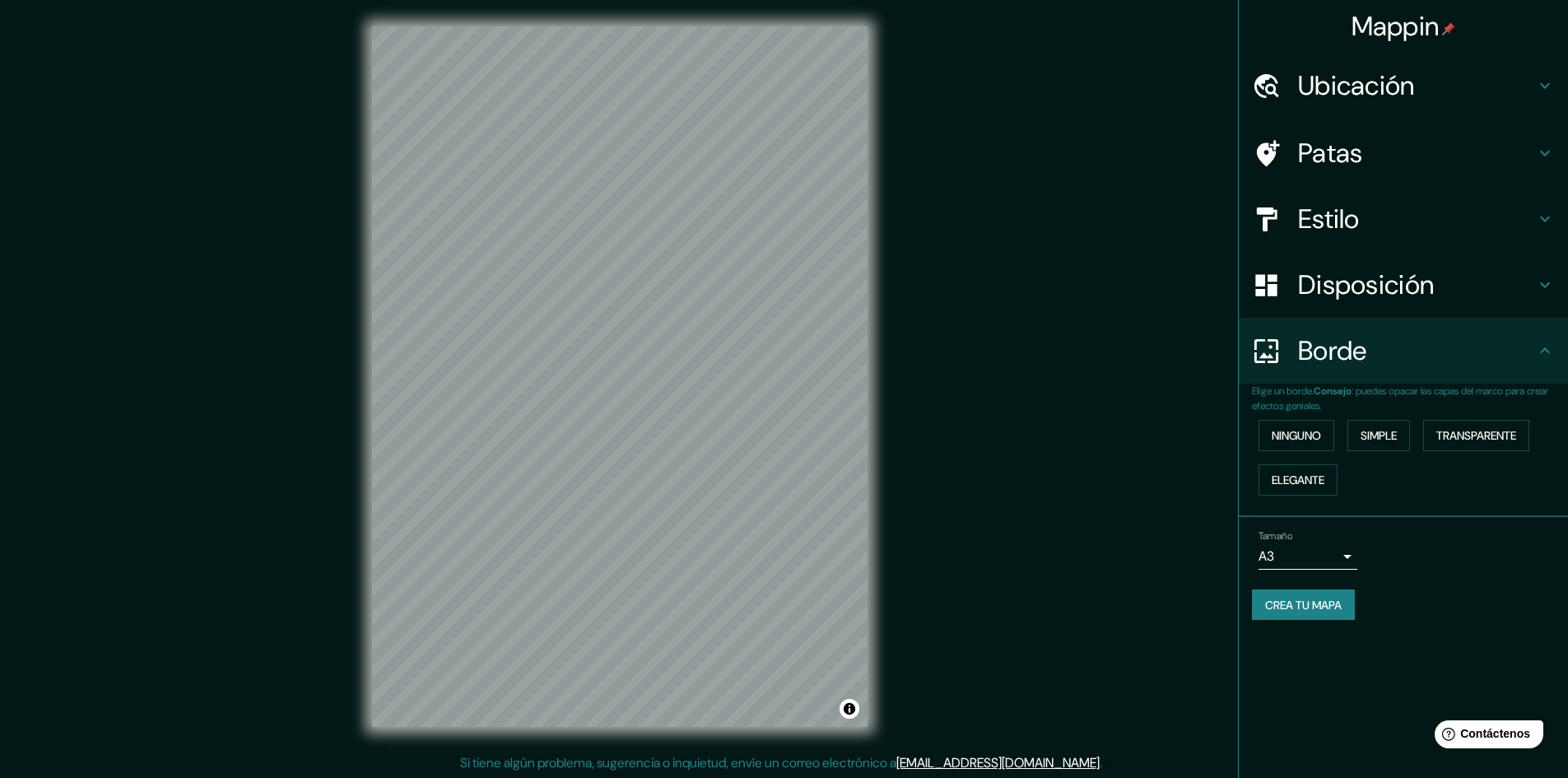
click at [1341, 554] on body "Mappin Ubicación Chimbote, [GEOGRAPHIC_DATA], [GEOGRAPHIC_DATA] [GEOGRAPHIC_DAT…" at bounding box center [784, 389] width 1568 height 778
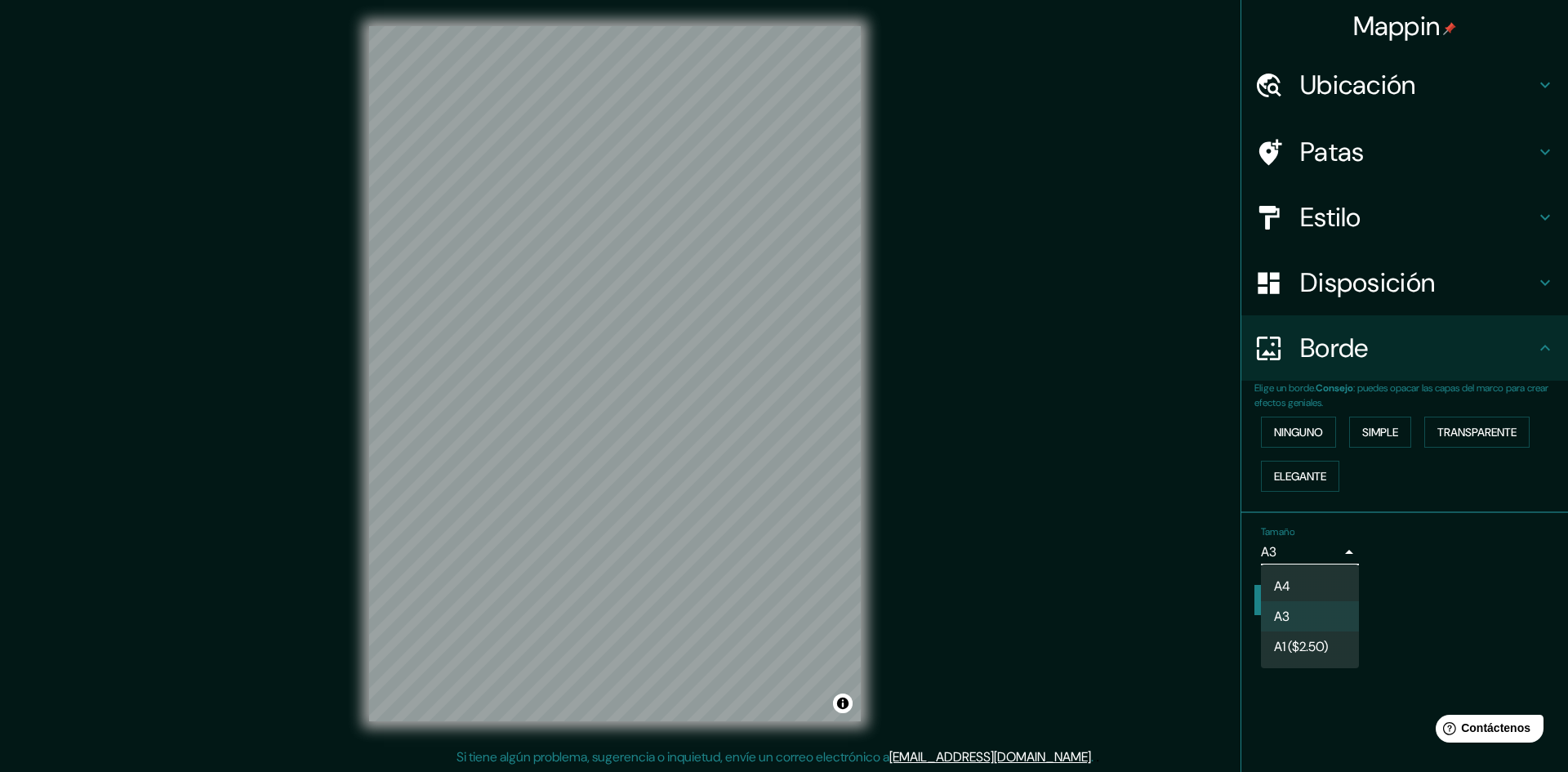
click at [1363, 552] on div at bounding box center [784, 386] width 1568 height 772
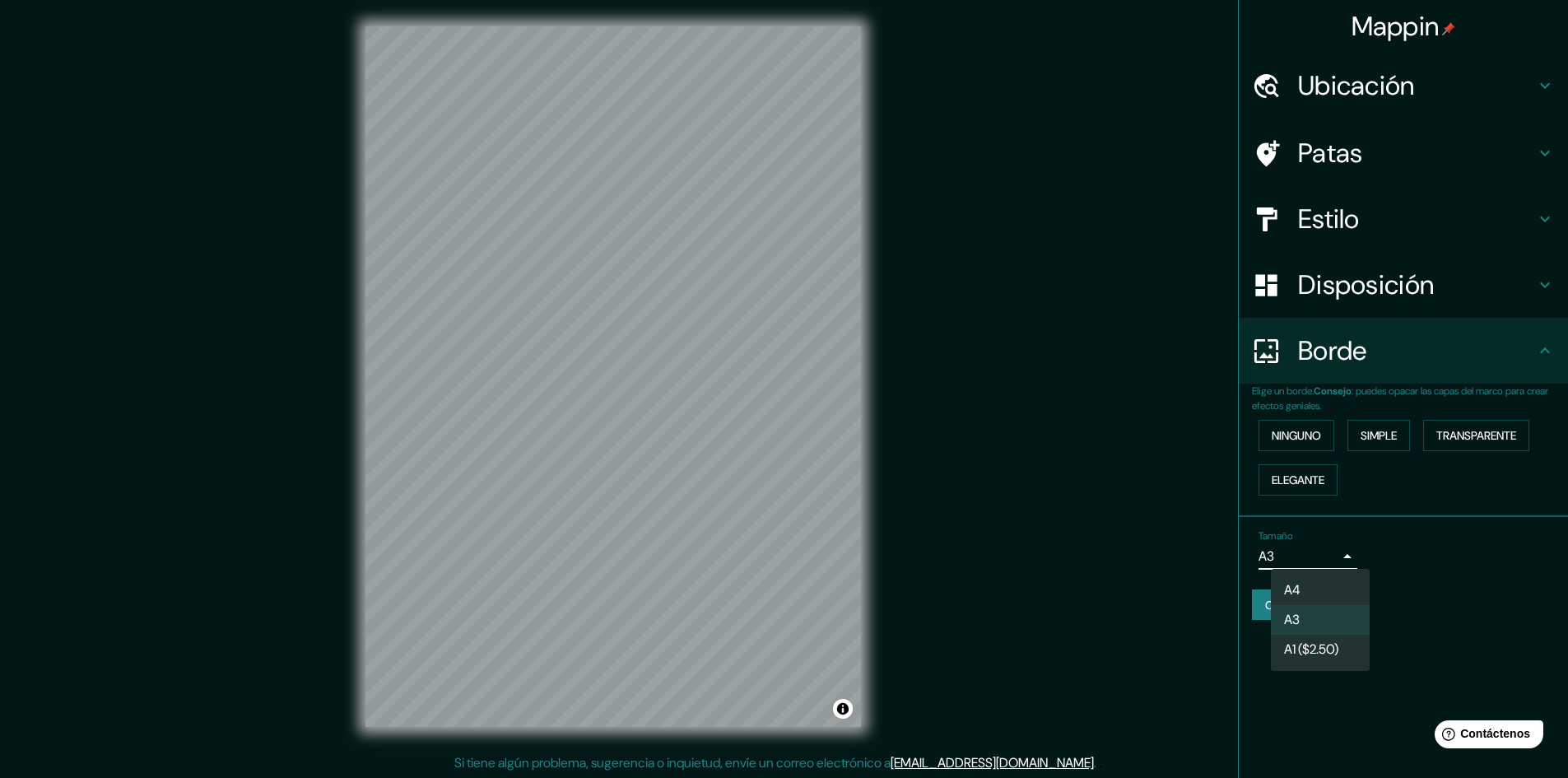
click at [1354, 555] on body "Mappin Ubicación Chimbote, [GEOGRAPHIC_DATA], [GEOGRAPHIC_DATA] [GEOGRAPHIC_DAT…" at bounding box center [784, 389] width 1568 height 778
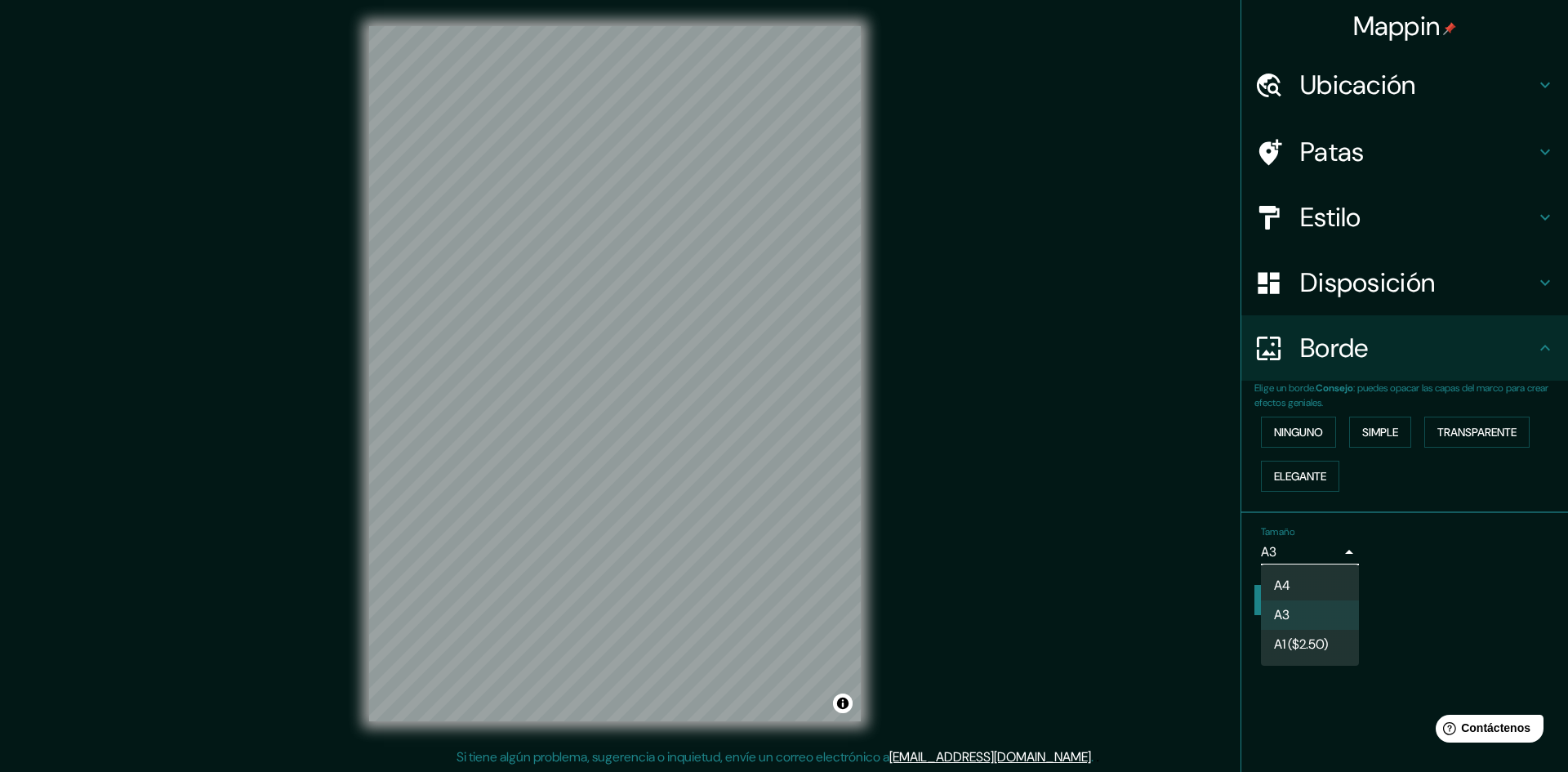
click at [1350, 551] on div at bounding box center [784, 386] width 1568 height 772
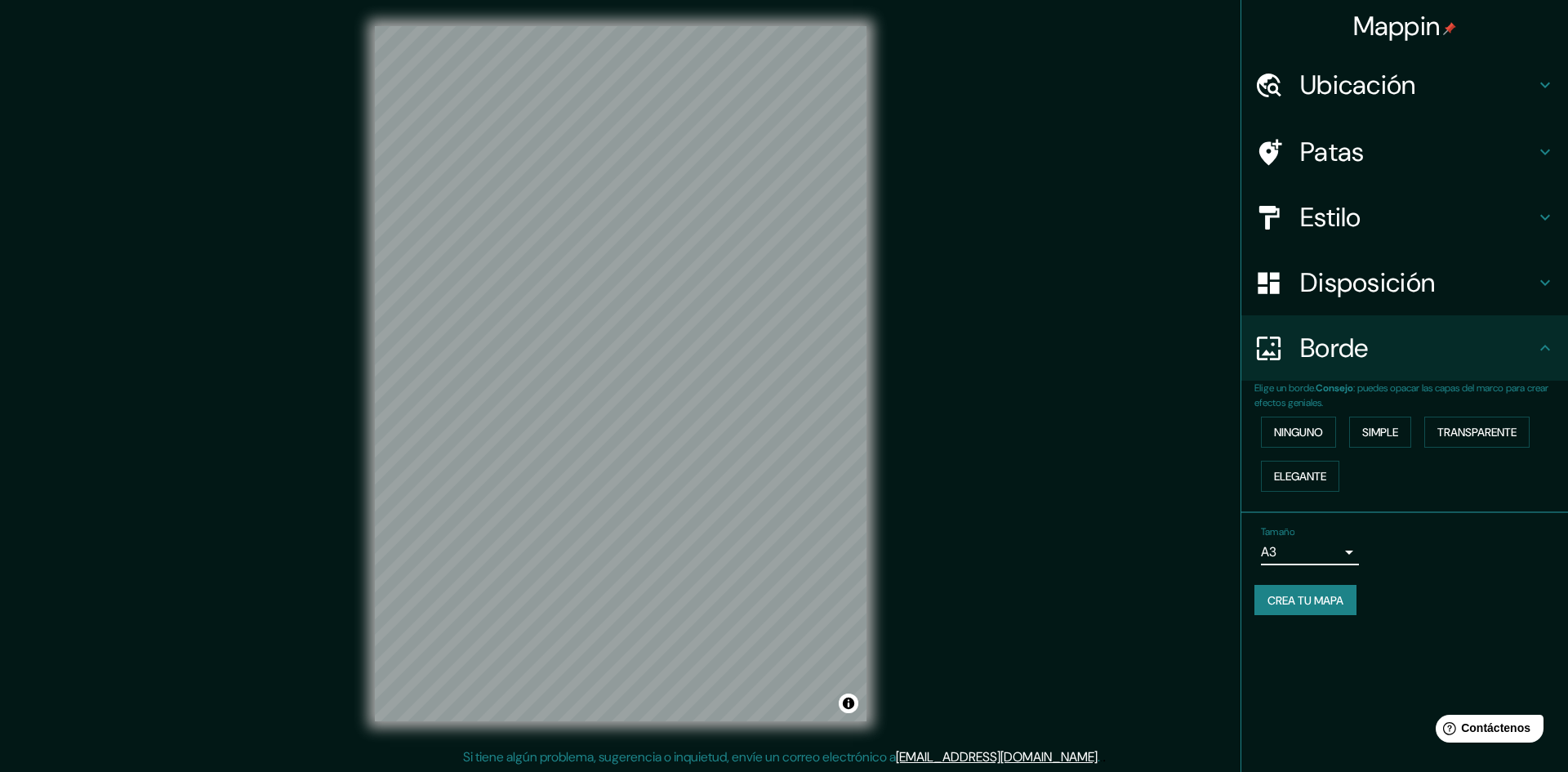
click at [1334, 551] on body "Mappin Ubicación Chimbote, [GEOGRAPHIC_DATA], [GEOGRAPHIC_DATA] [GEOGRAPHIC_DAT…" at bounding box center [784, 386] width 1568 height 772
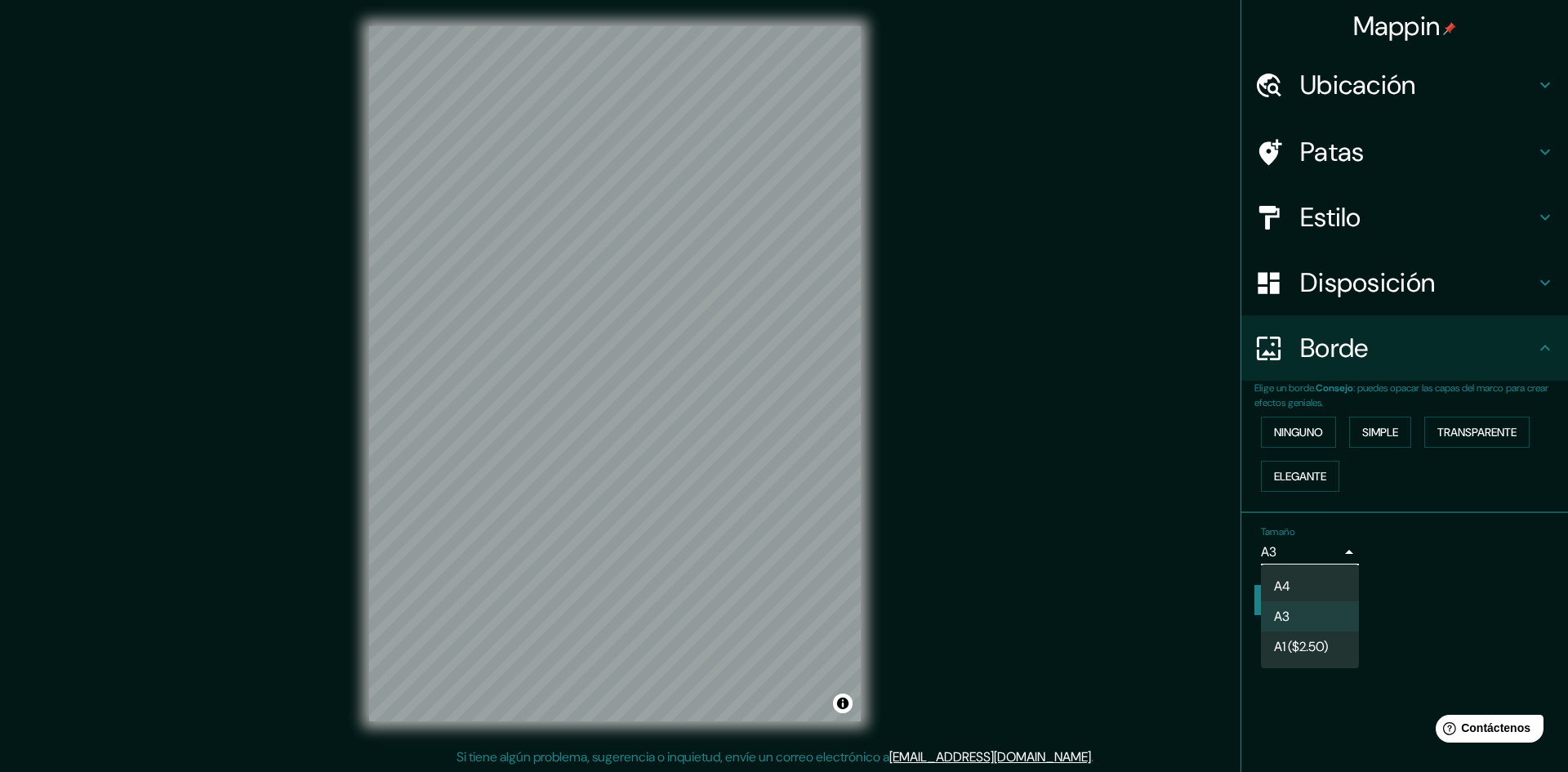
click at [1308, 582] on li "A4" at bounding box center [1310, 586] width 98 height 30
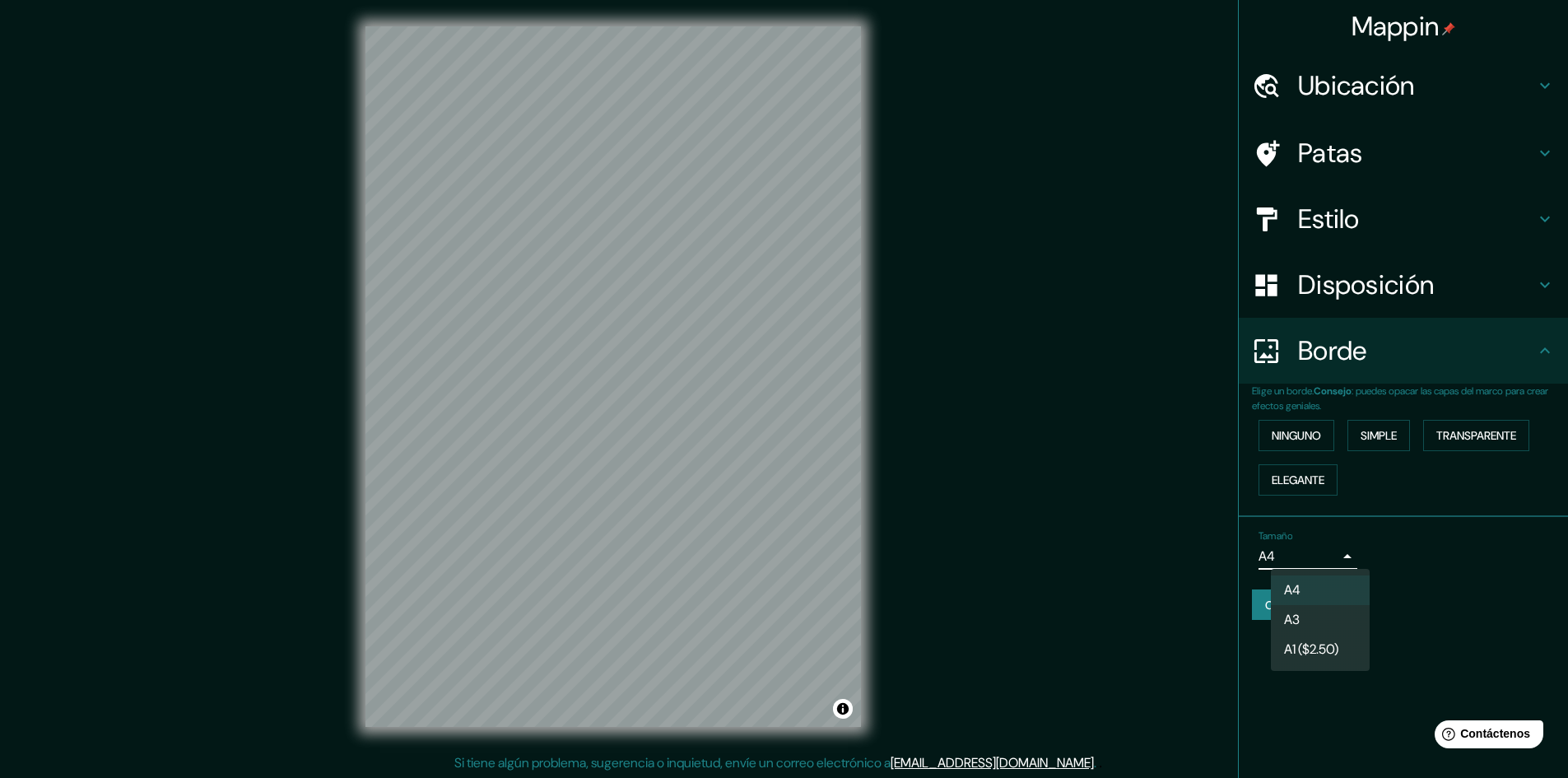
click at [1349, 551] on body "Mappin Ubicación Chimbote, [GEOGRAPHIC_DATA], [GEOGRAPHIC_DATA] [GEOGRAPHIC_DAT…" at bounding box center [784, 389] width 1568 height 778
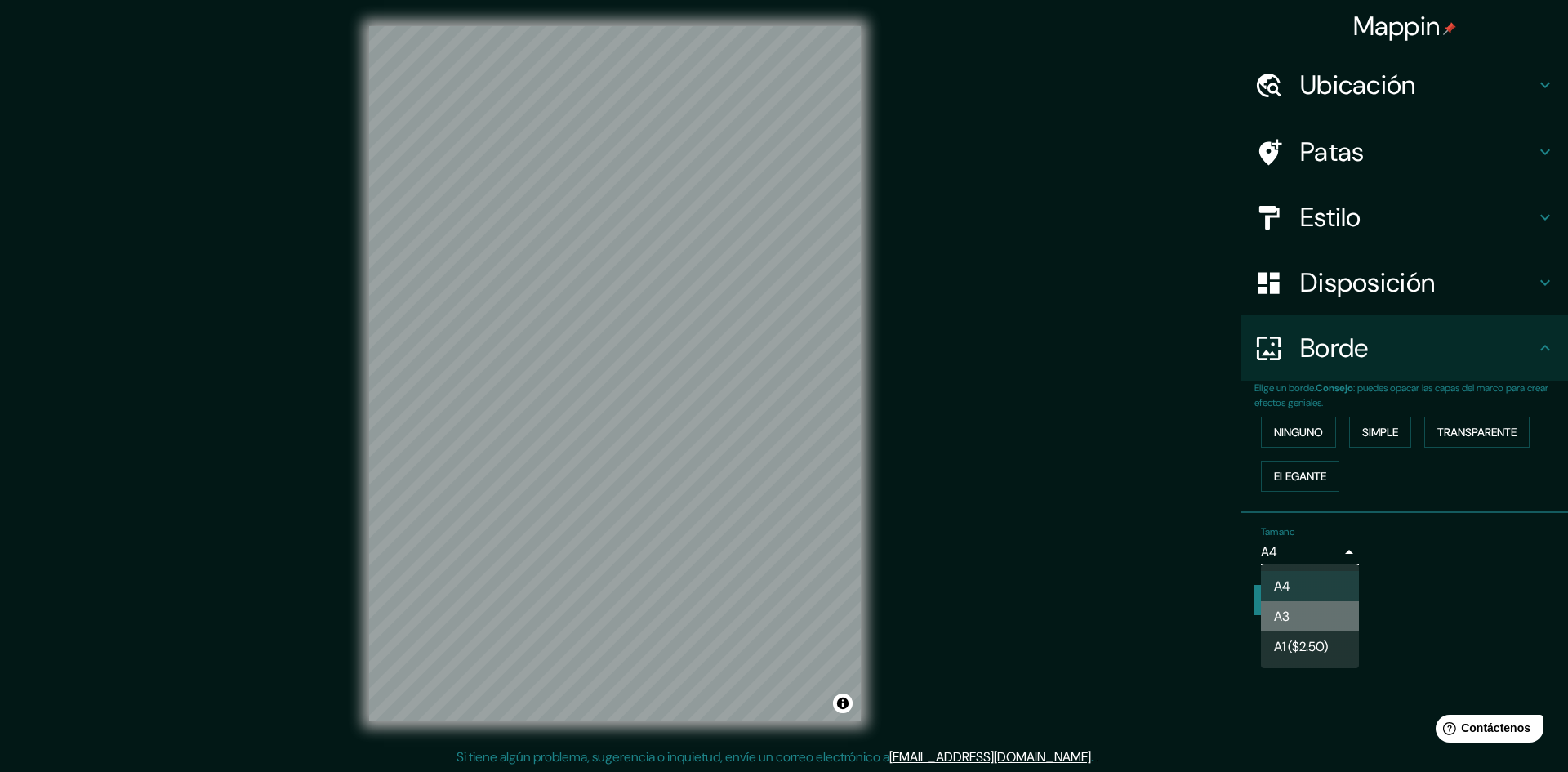
drag, startPoint x: 1304, startPoint y: 619, endPoint x: 1337, endPoint y: 569, distance: 59.9
click at [1303, 618] on li "A3" at bounding box center [1310, 616] width 98 height 30
type input "a4"
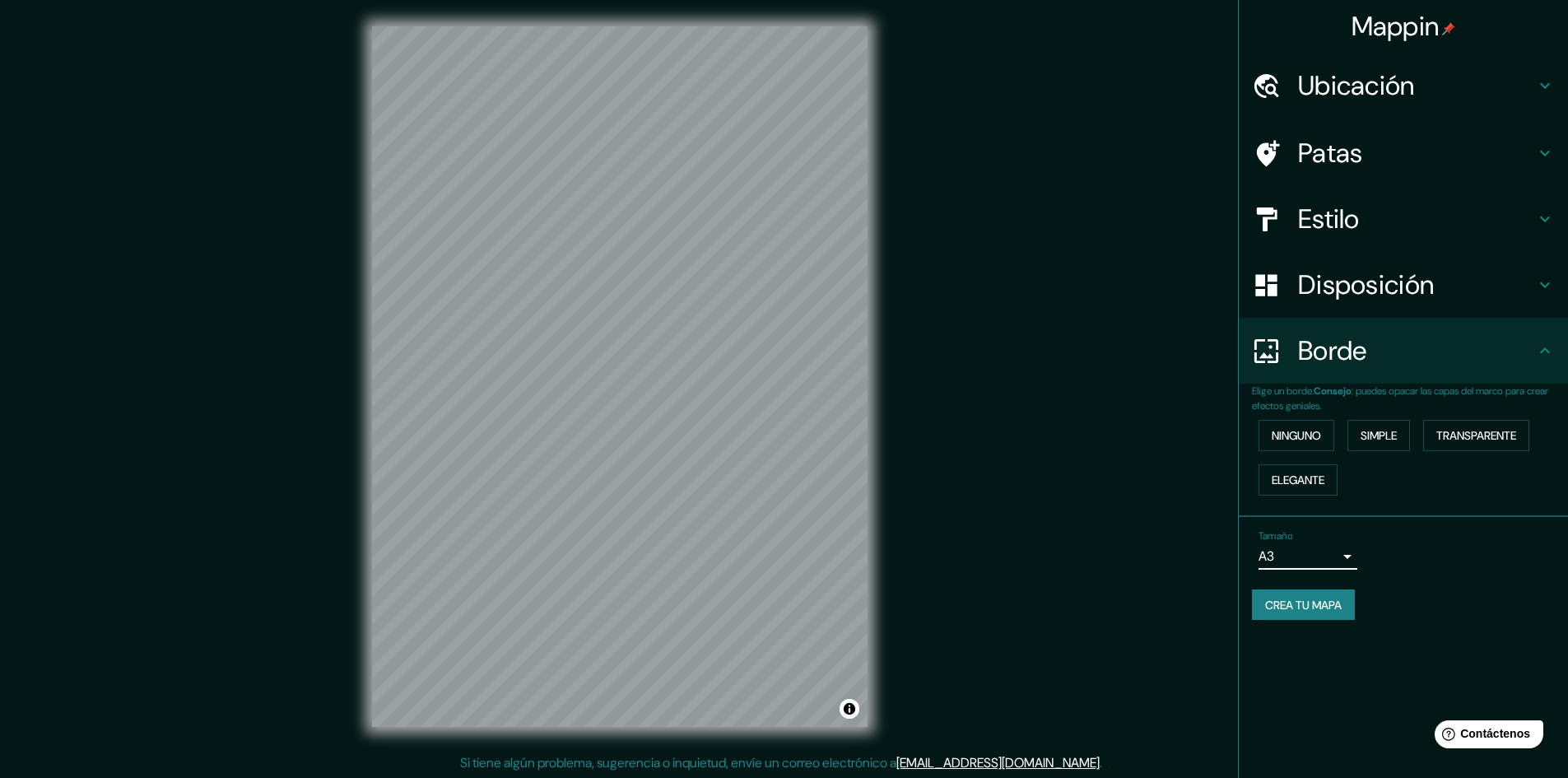
click at [1499, 353] on h4 "Borde" at bounding box center [1416, 351] width 237 height 33
click at [1512, 281] on h4 "Disposición" at bounding box center [1416, 285] width 237 height 33
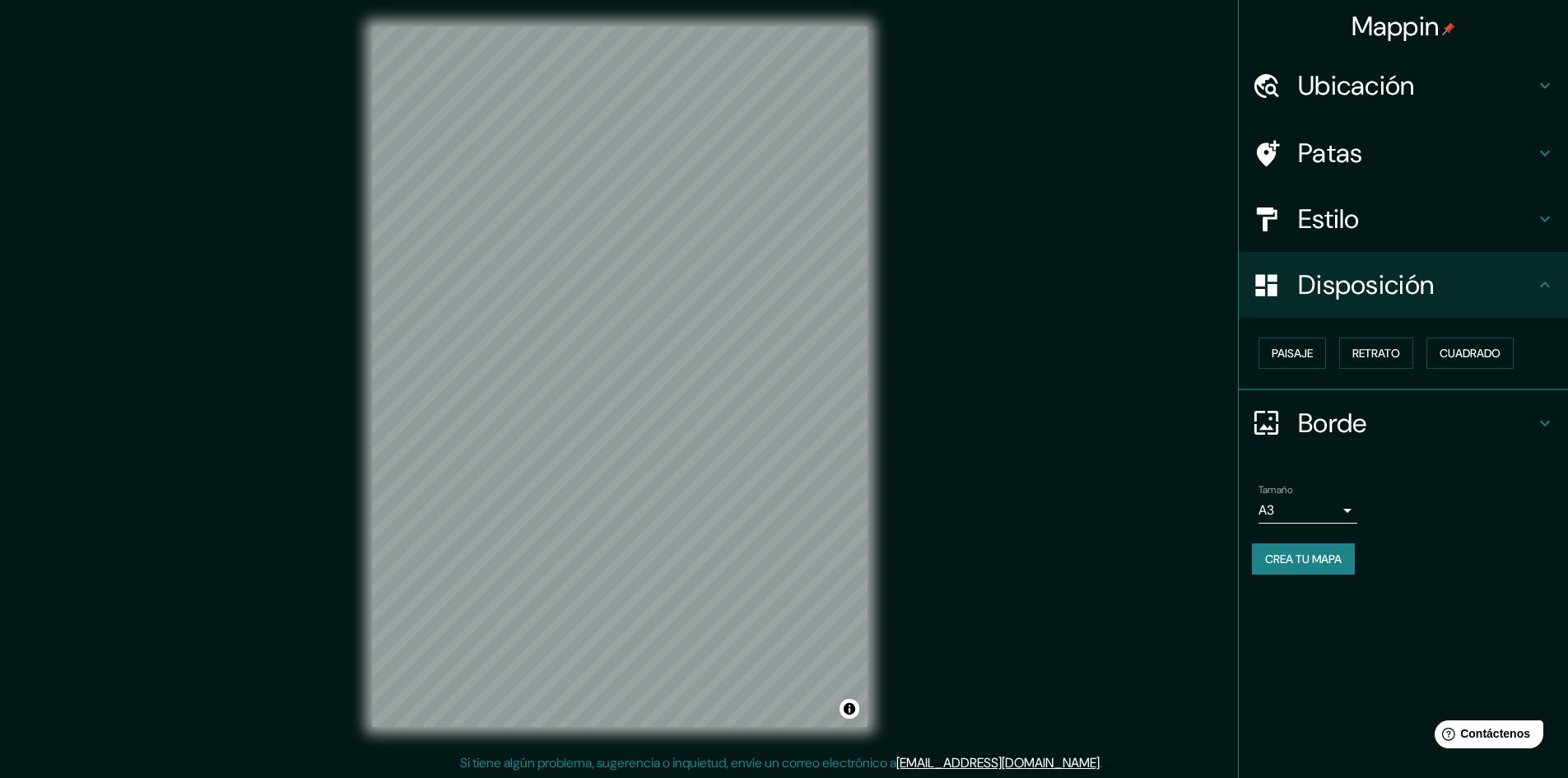
click at [1498, 289] on h4 "Disposición" at bounding box center [1416, 285] width 237 height 33
click at [1490, 224] on h4 "Estilo" at bounding box center [1416, 219] width 237 height 33
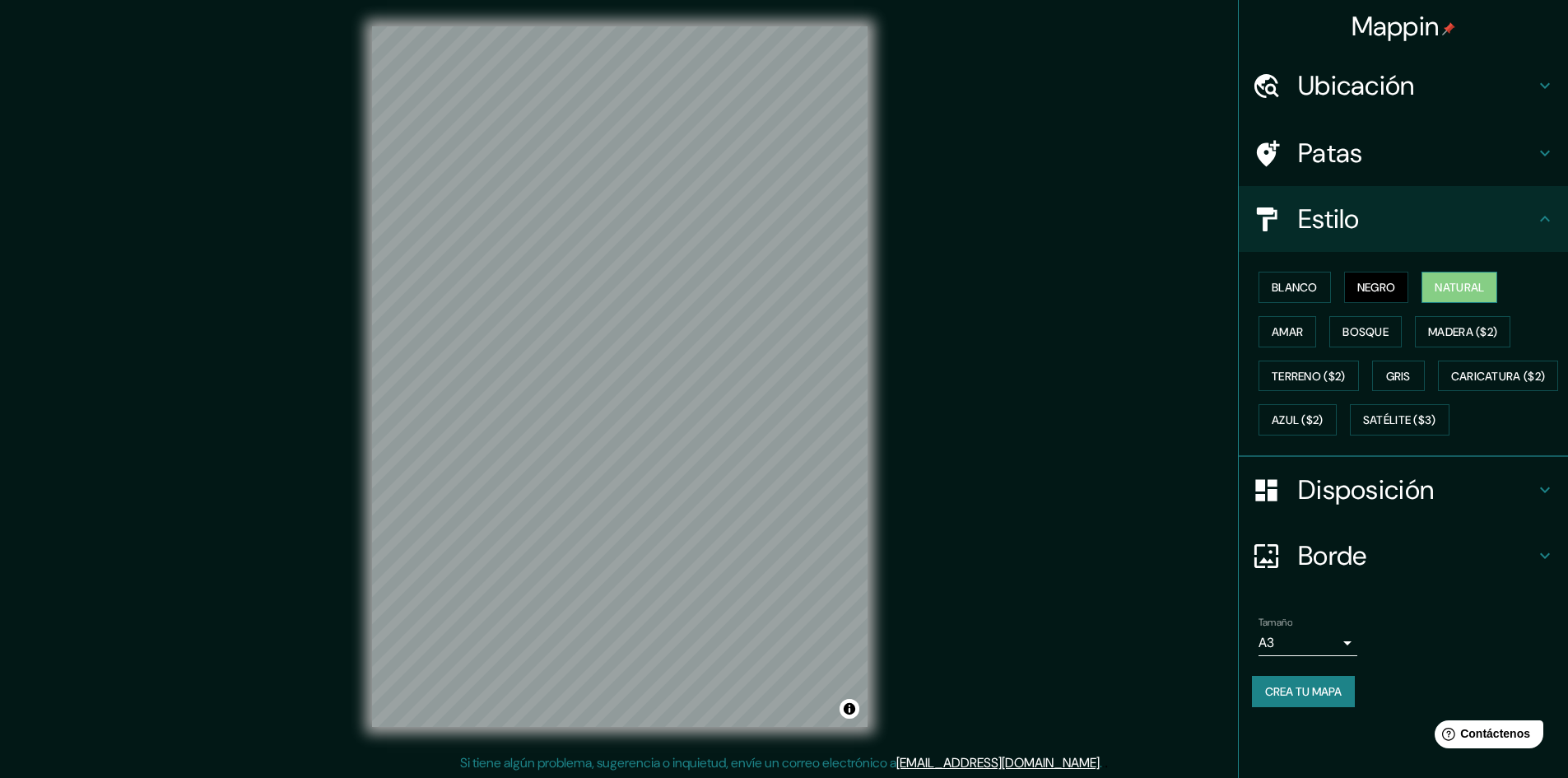
click at [1471, 287] on font "Natural" at bounding box center [1460, 287] width 50 height 15
click at [1394, 288] on font "Negro" at bounding box center [1377, 287] width 39 height 15
click at [1369, 149] on h4 "Patas" at bounding box center [1416, 154] width 237 height 33
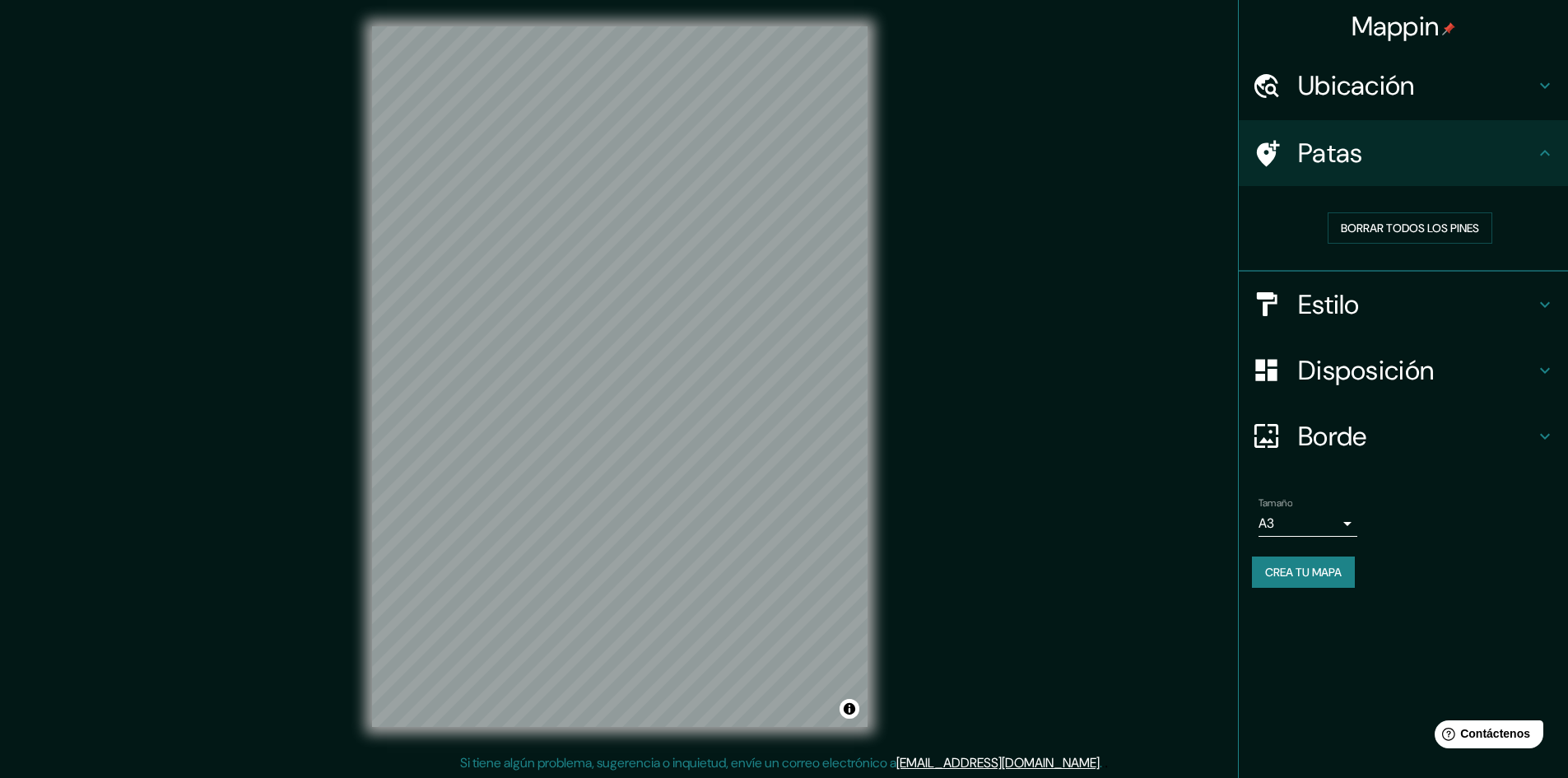
click at [1366, 149] on h4 "Patas" at bounding box center [1416, 154] width 237 height 33
click at [1376, 89] on font "Ubicación" at bounding box center [1356, 86] width 117 height 35
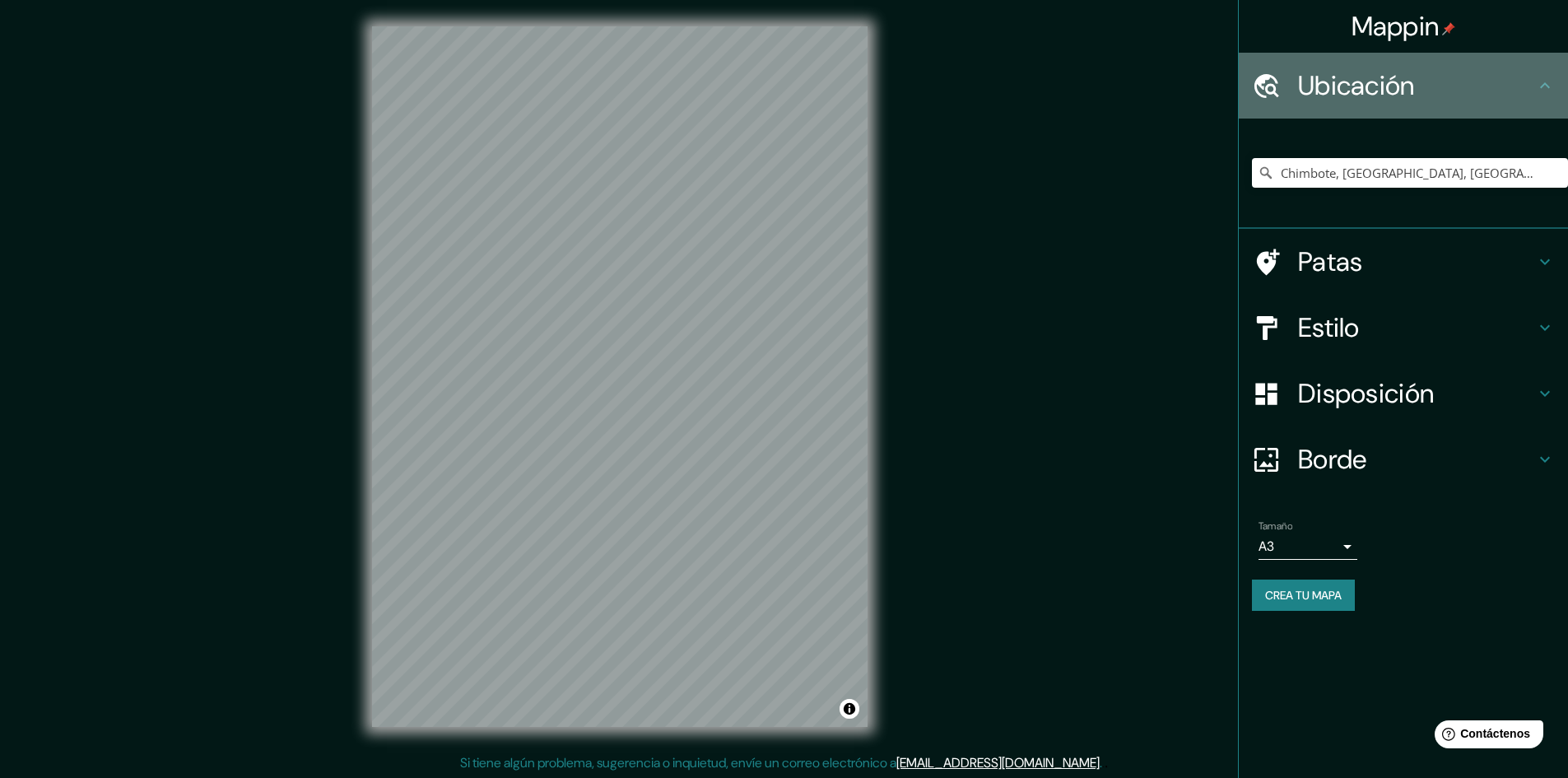
click at [1376, 89] on font "Ubicación" at bounding box center [1356, 86] width 117 height 35
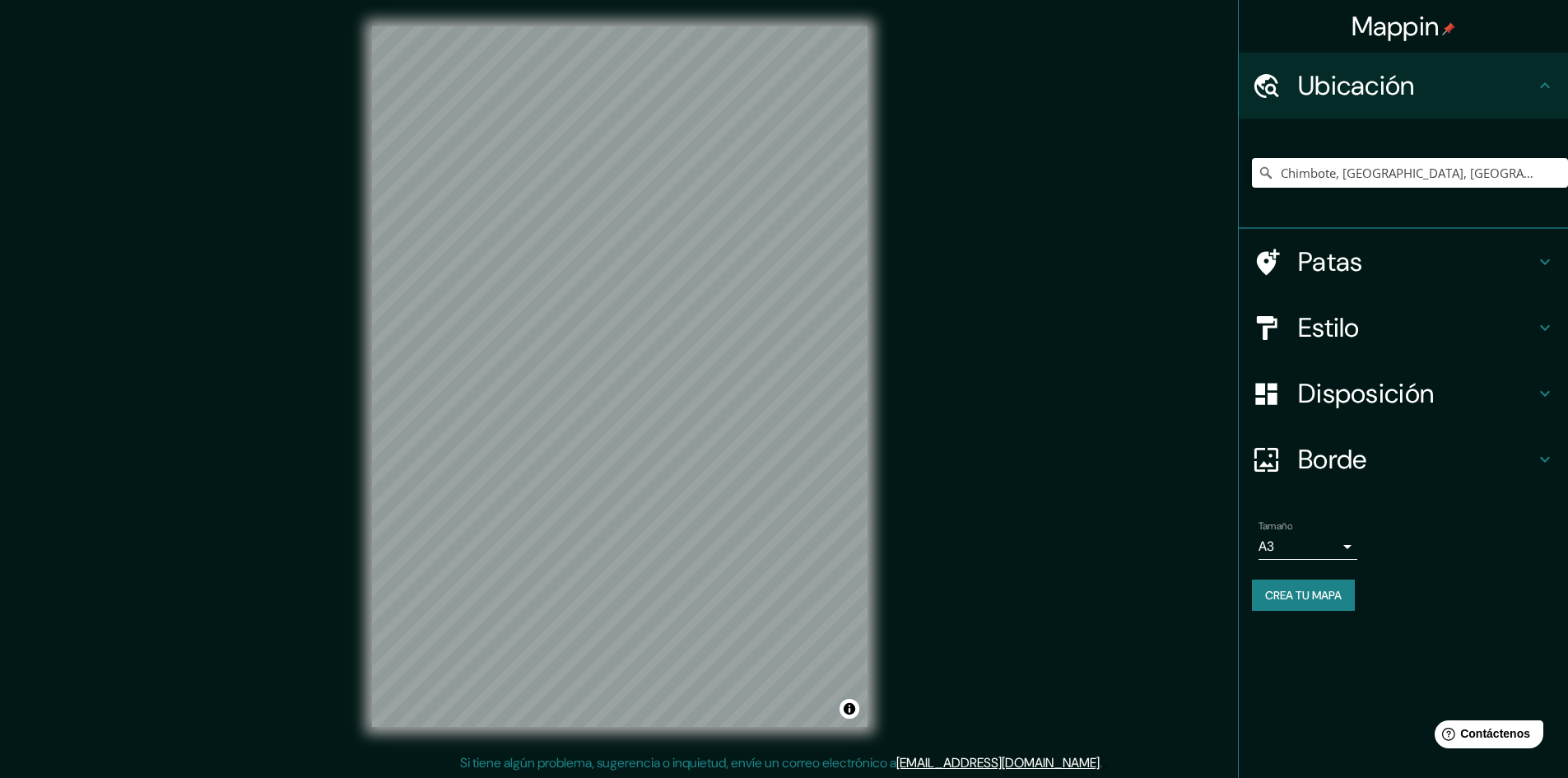
scroll to position [2, 0]
